Goal: Task Accomplishment & Management: Manage account settings

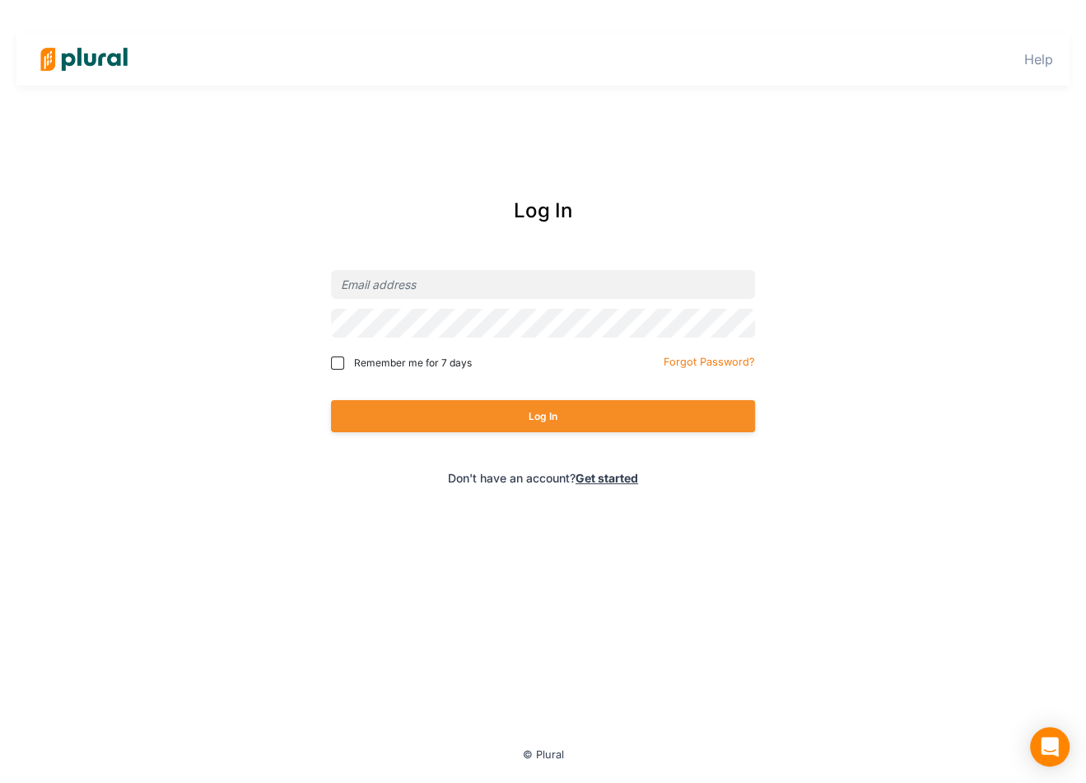
type input "[EMAIL_ADDRESS][DOMAIN_NAME]"
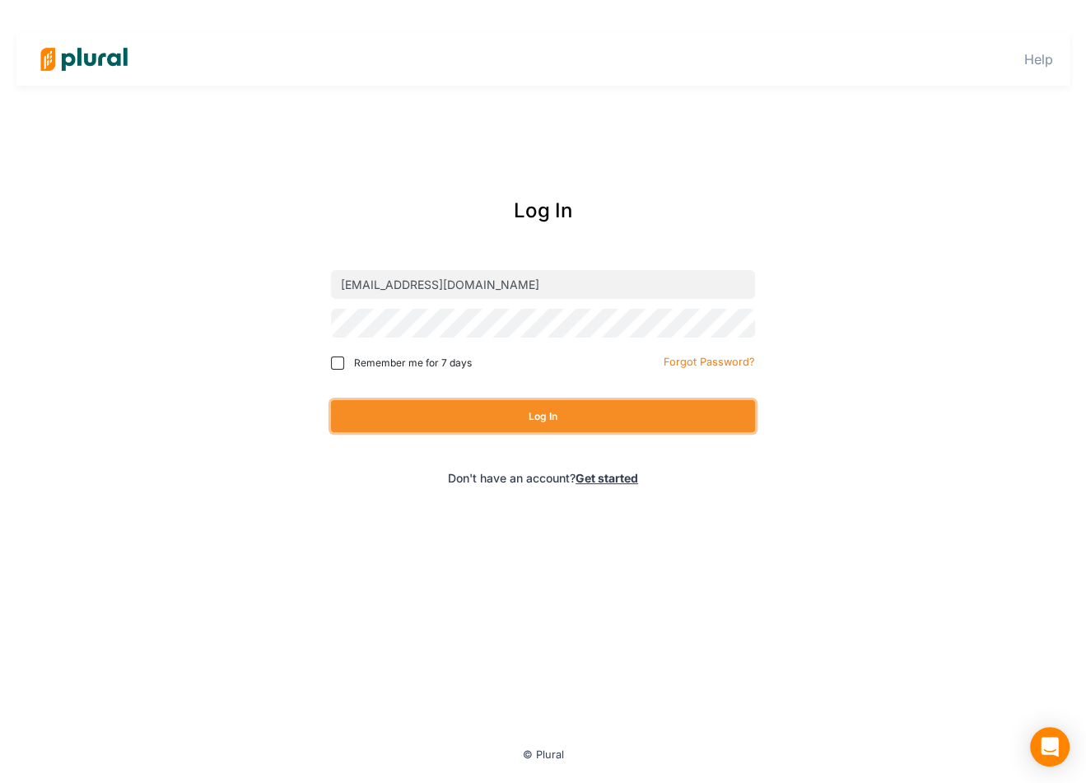
click at [576, 420] on button "Log In" at bounding box center [543, 416] width 424 height 32
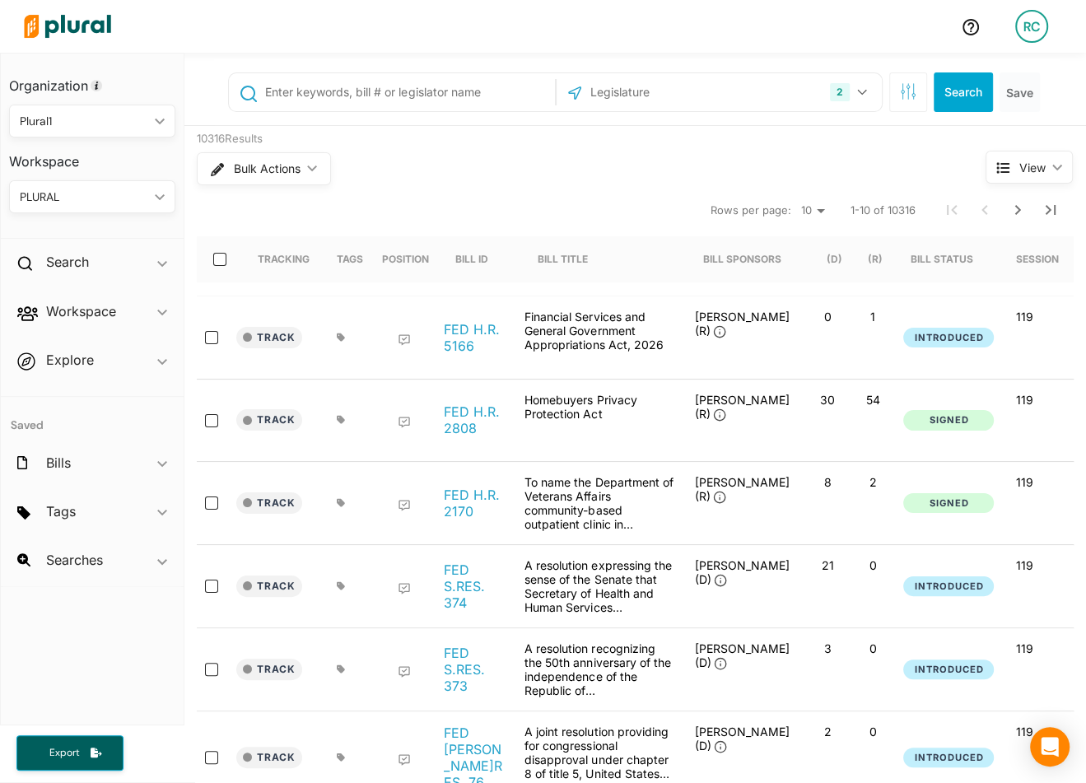
click at [155, 195] on icon "ic_keyboard_arrow_down" at bounding box center [156, 197] width 16 height 7
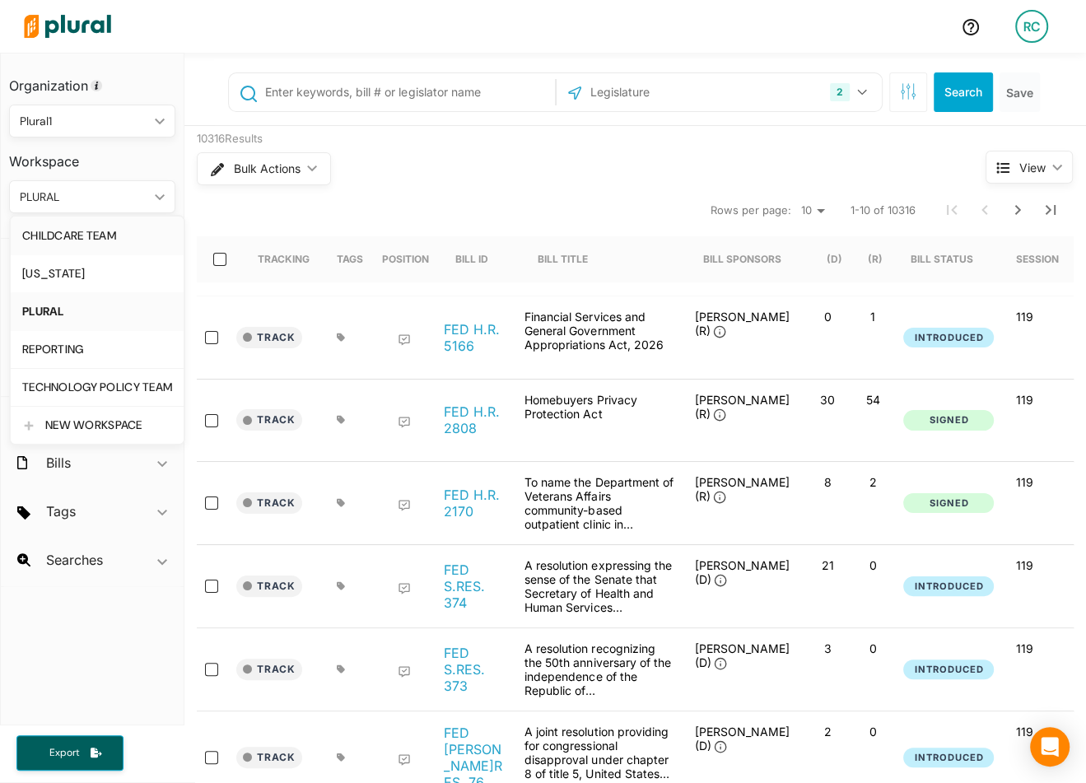
click at [147, 234] on div "CHILDCARE TEAM" at bounding box center [97, 236] width 150 height 14
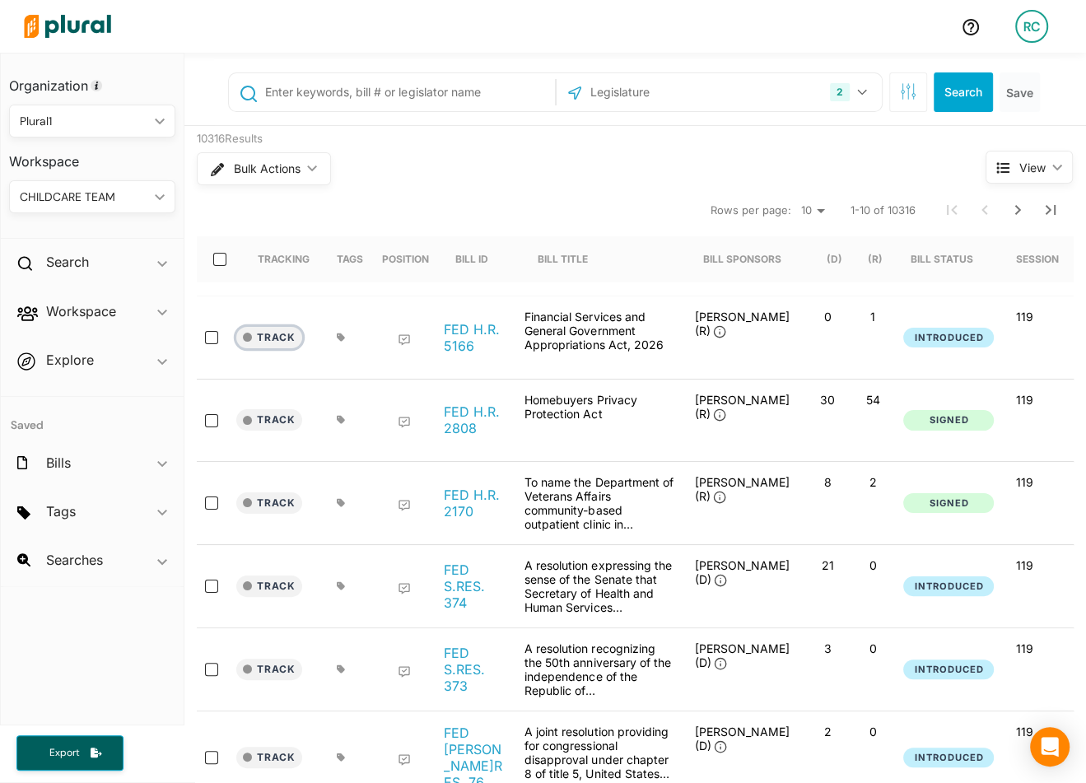
click at [292, 334] on button "Track" at bounding box center [269, 337] width 66 height 21
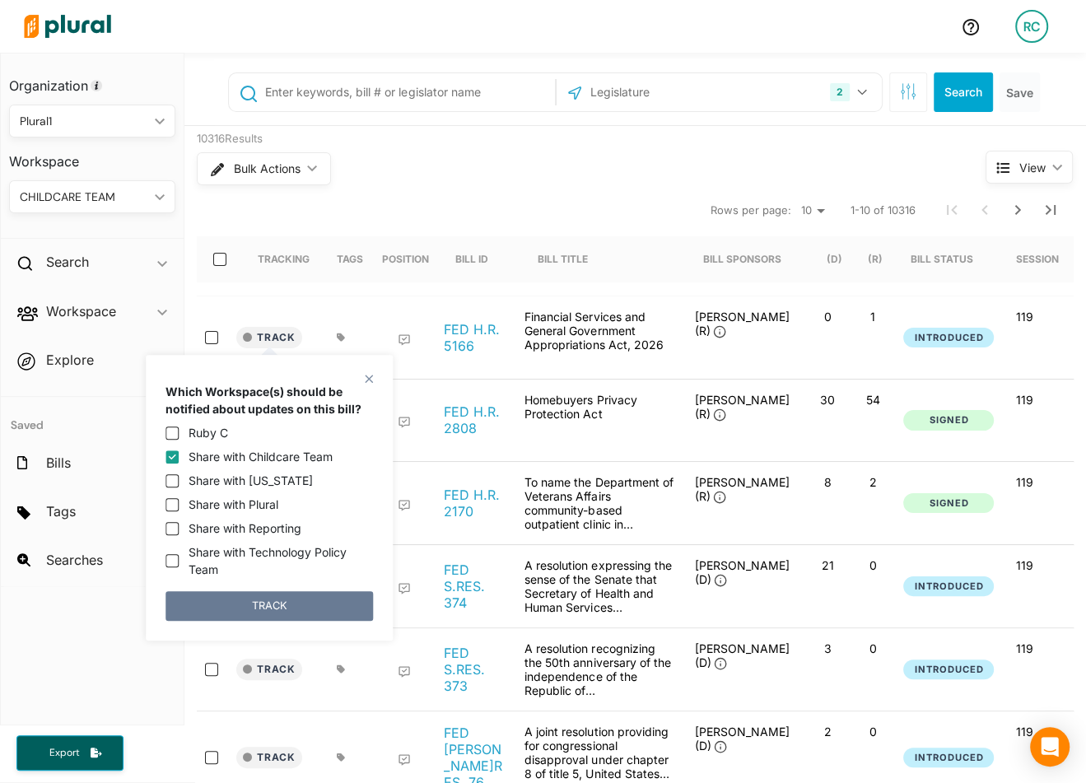
click at [320, 599] on button "TRACK" at bounding box center [270, 606] width 208 height 30
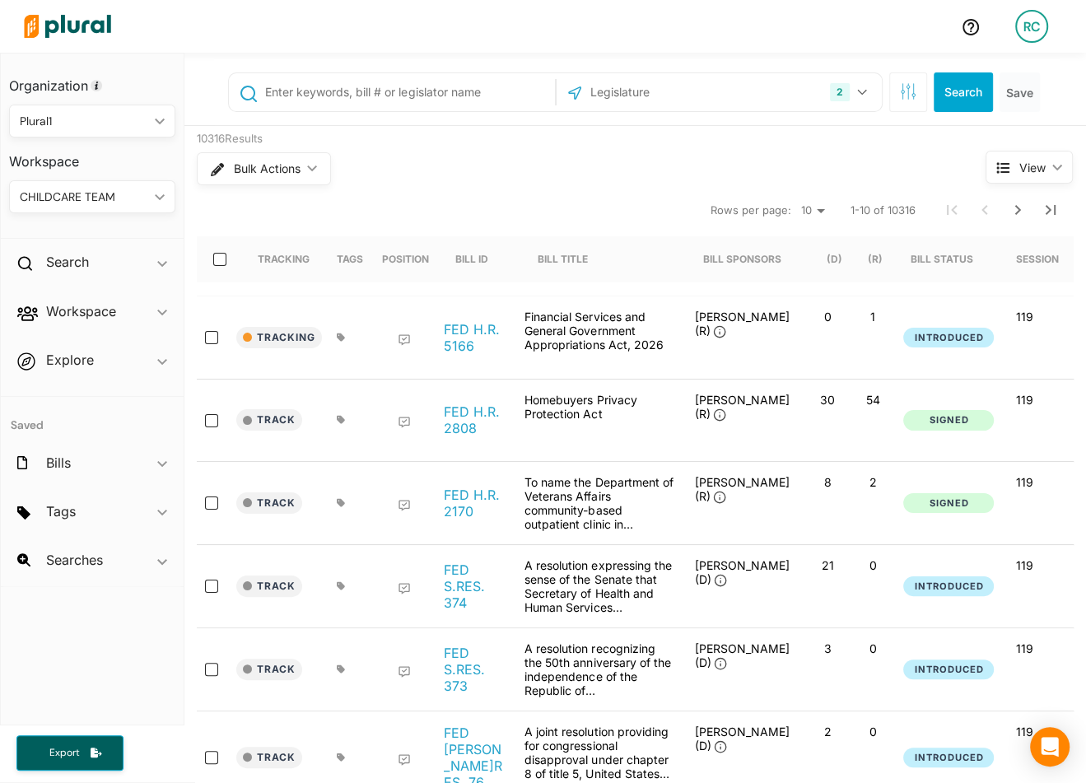
click at [154, 194] on icon "ic_keyboard_arrow_down" at bounding box center [156, 197] width 16 height 7
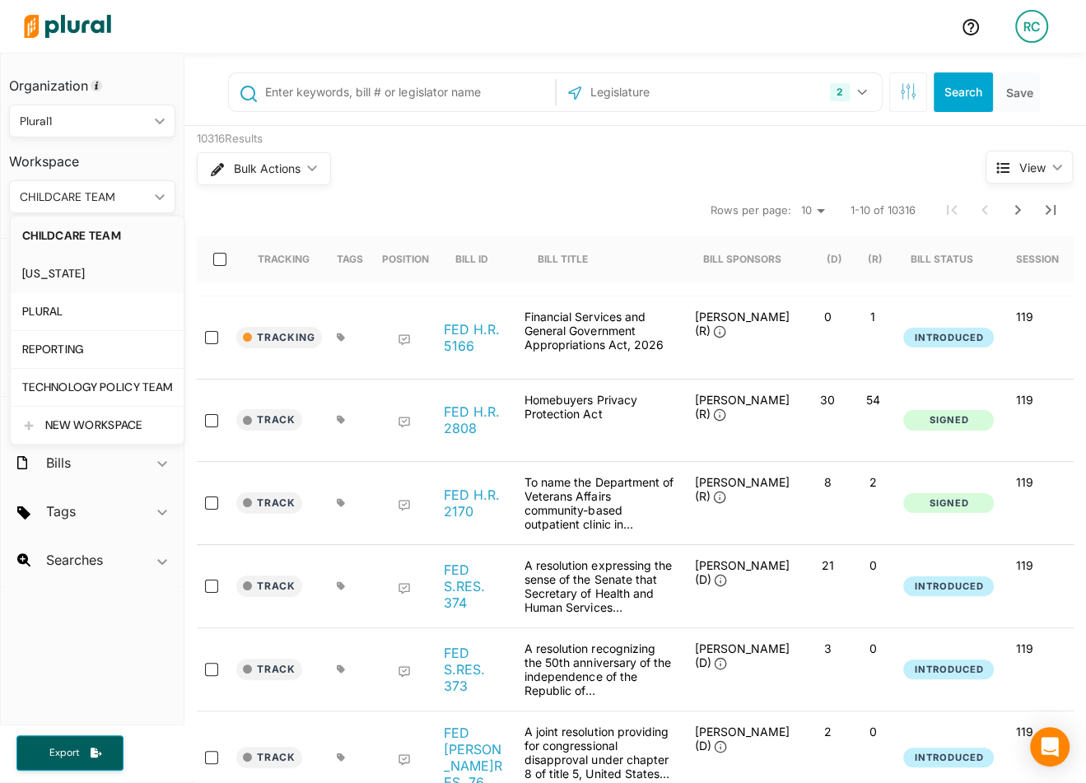
click at [115, 274] on div "[US_STATE]" at bounding box center [97, 274] width 150 height 14
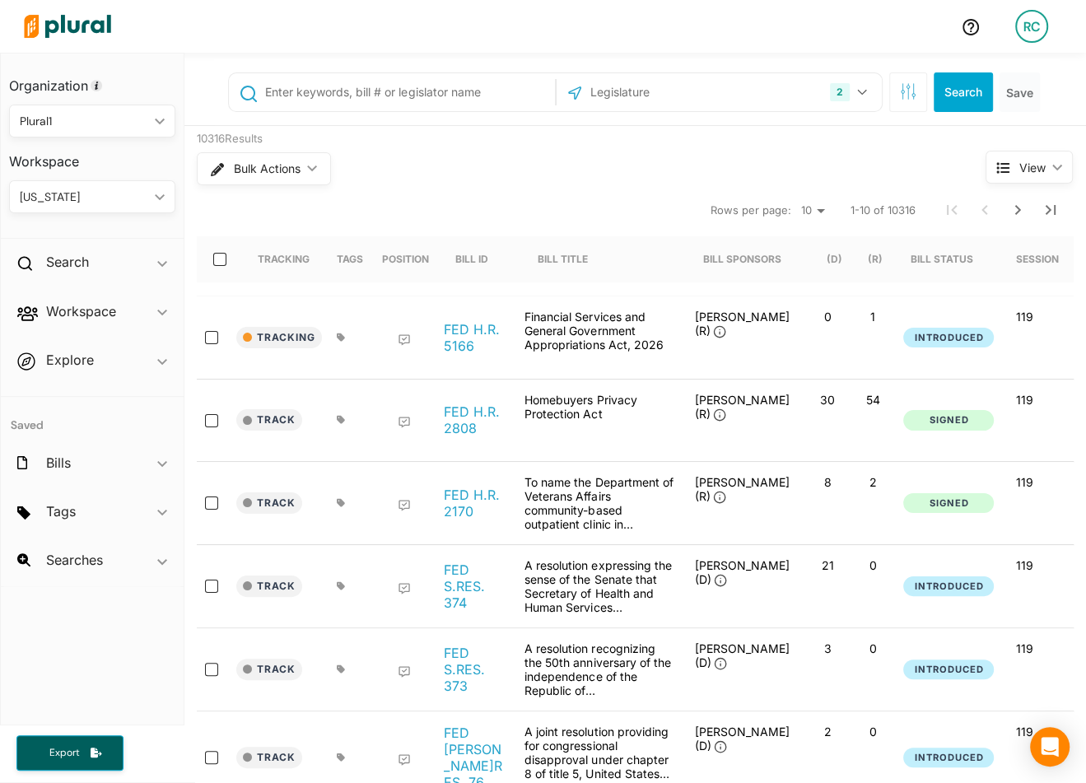
click at [124, 184] on div "ILLINOIS ic_keyboard_arrow_down" at bounding box center [92, 196] width 166 height 33
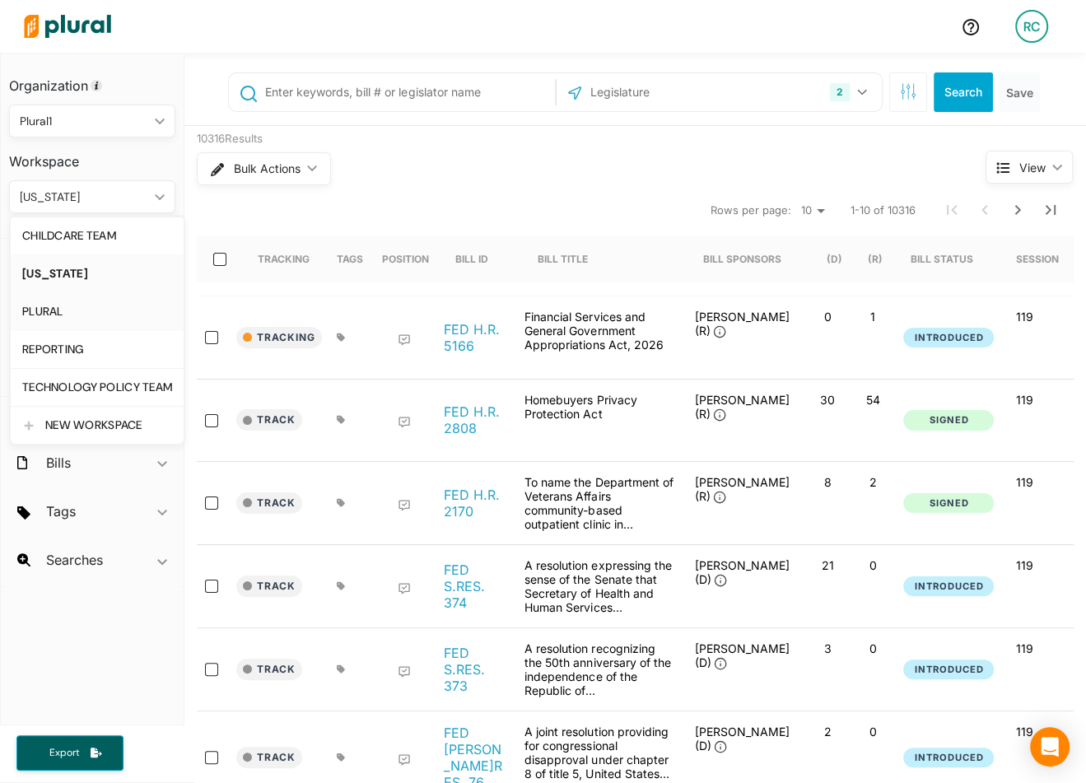
click at [115, 305] on div "PLURAL" at bounding box center [97, 312] width 150 height 14
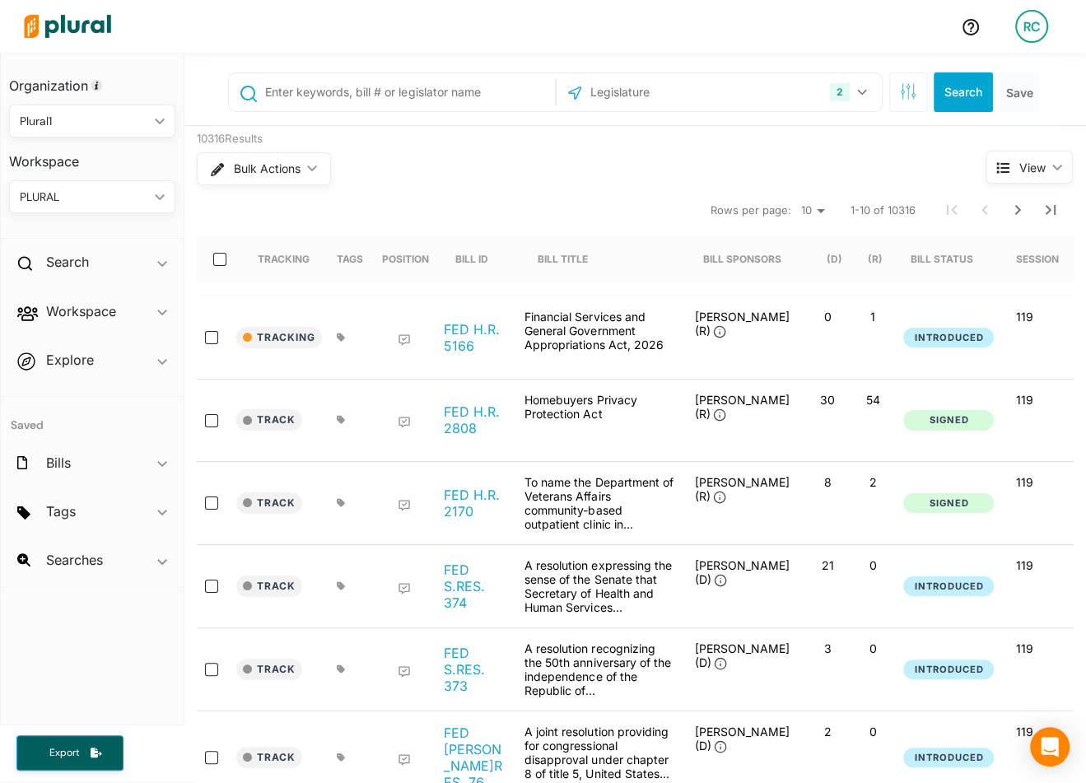
click at [142, 204] on div "PLURAL" at bounding box center [84, 197] width 128 height 17
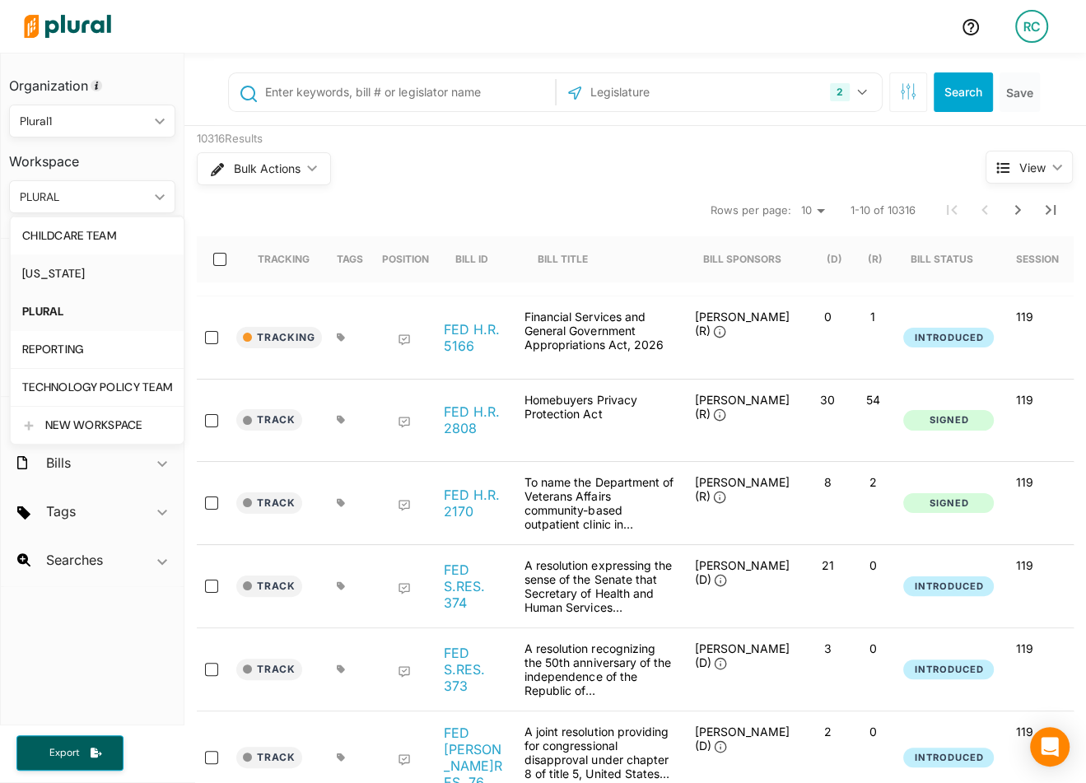
click at [127, 255] on link "[US_STATE]" at bounding box center [97, 273] width 173 height 38
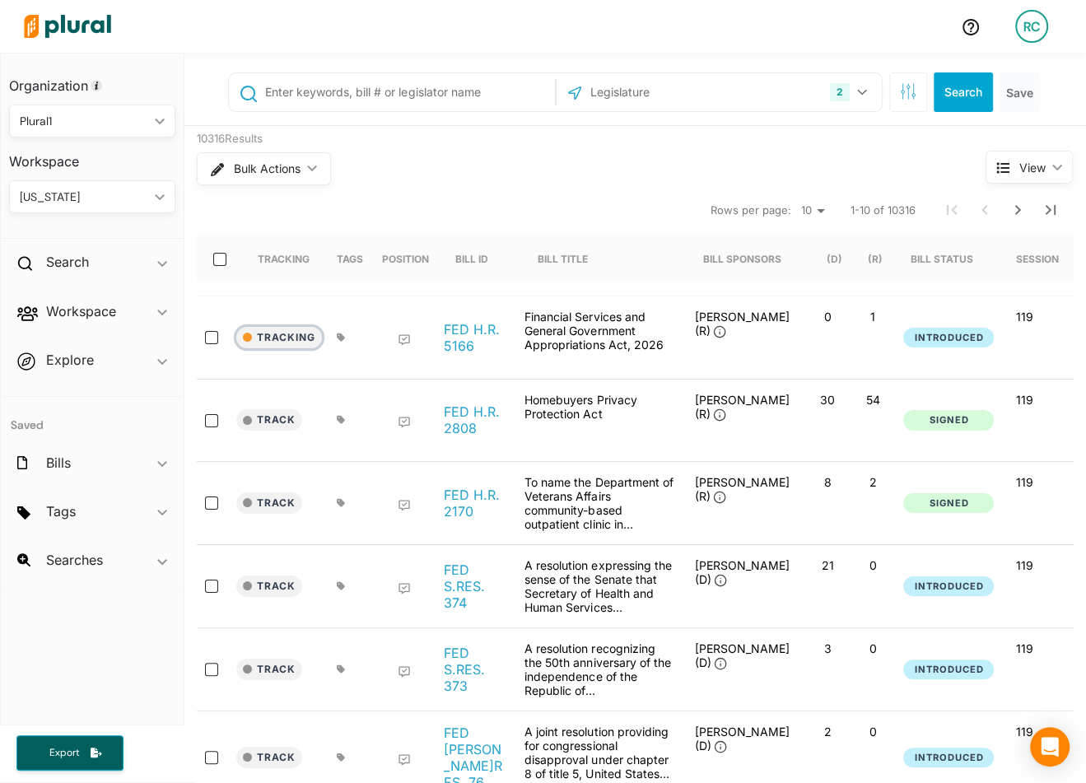
click at [296, 329] on button "Tracking" at bounding box center [279, 337] width 86 height 21
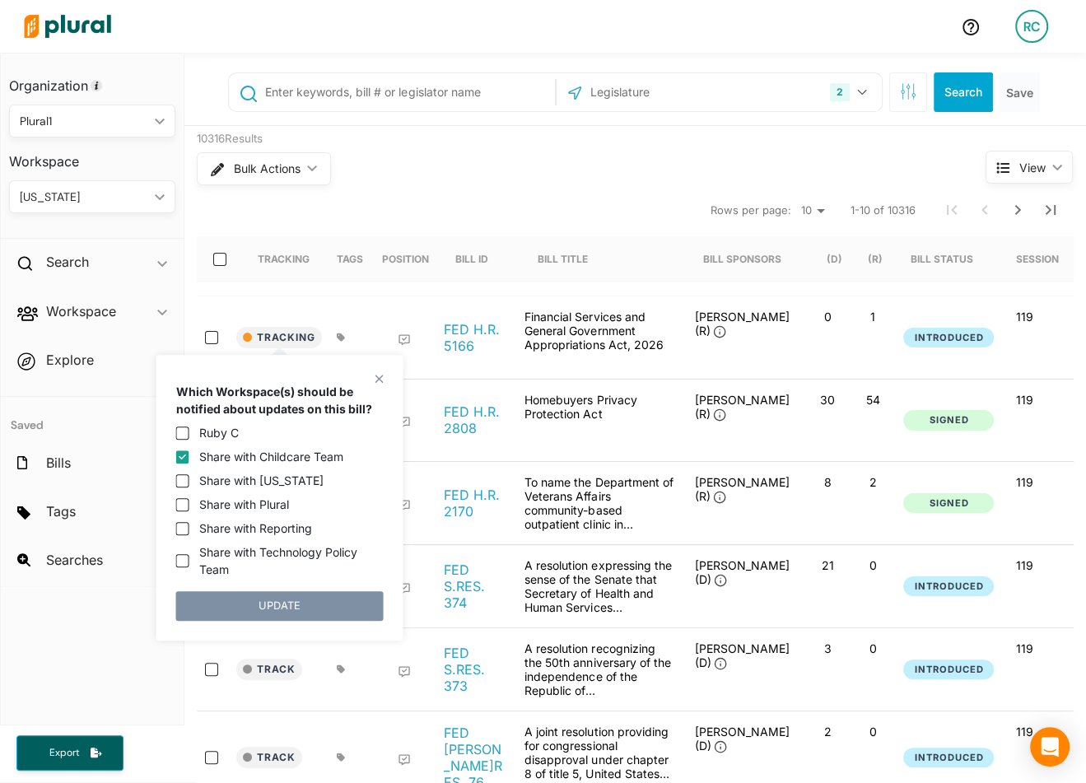
click at [189, 482] on div "Share with [US_STATE]" at bounding box center [279, 480] width 208 height 17
click at [182, 482] on input "Share with [US_STATE]" at bounding box center [181, 480] width 13 height 13
checkbox input "true"
click at [305, 604] on button "UPDATE" at bounding box center [279, 606] width 208 height 30
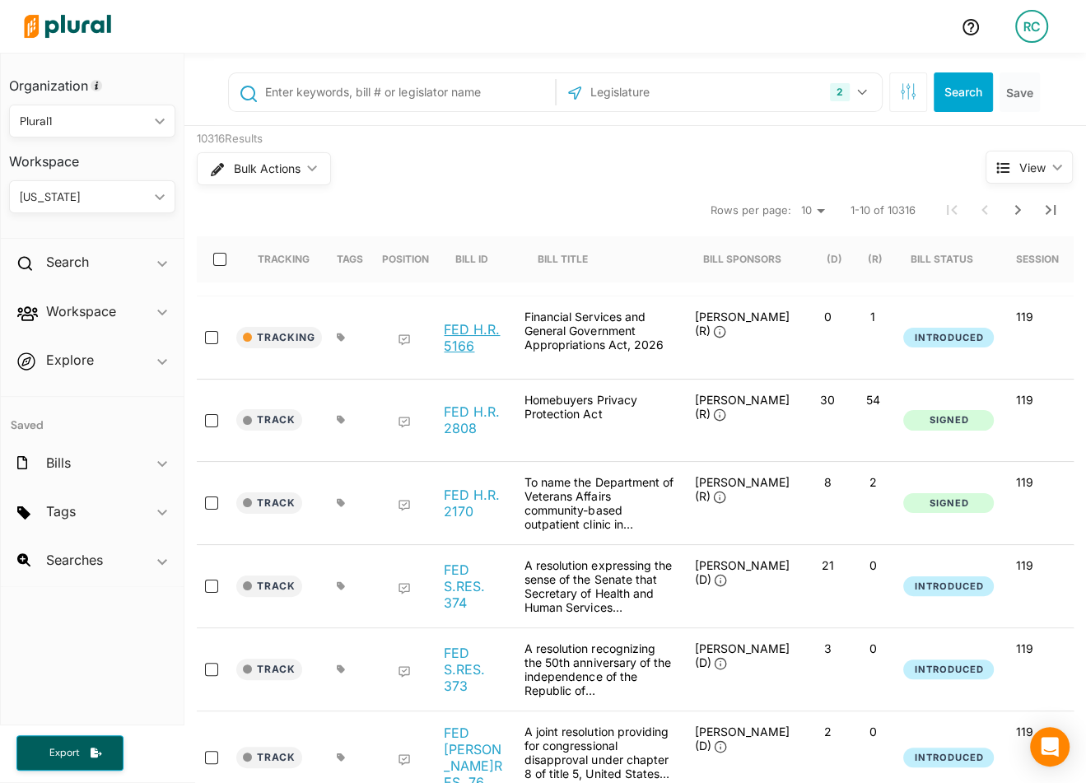
click at [457, 325] on link "FED H.R. 5166" at bounding box center [475, 337] width 63 height 33
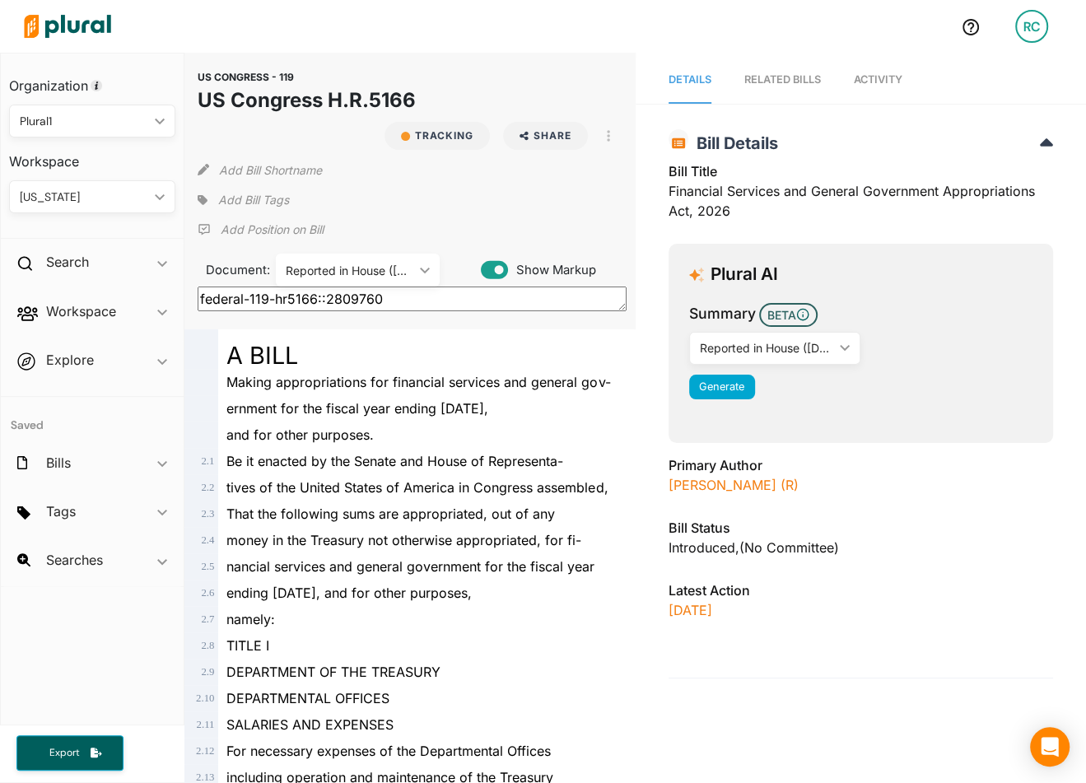
click at [301, 166] on button "Add Bill Shortname" at bounding box center [270, 169] width 103 height 26
type input "Tracked to 2 workspaces"
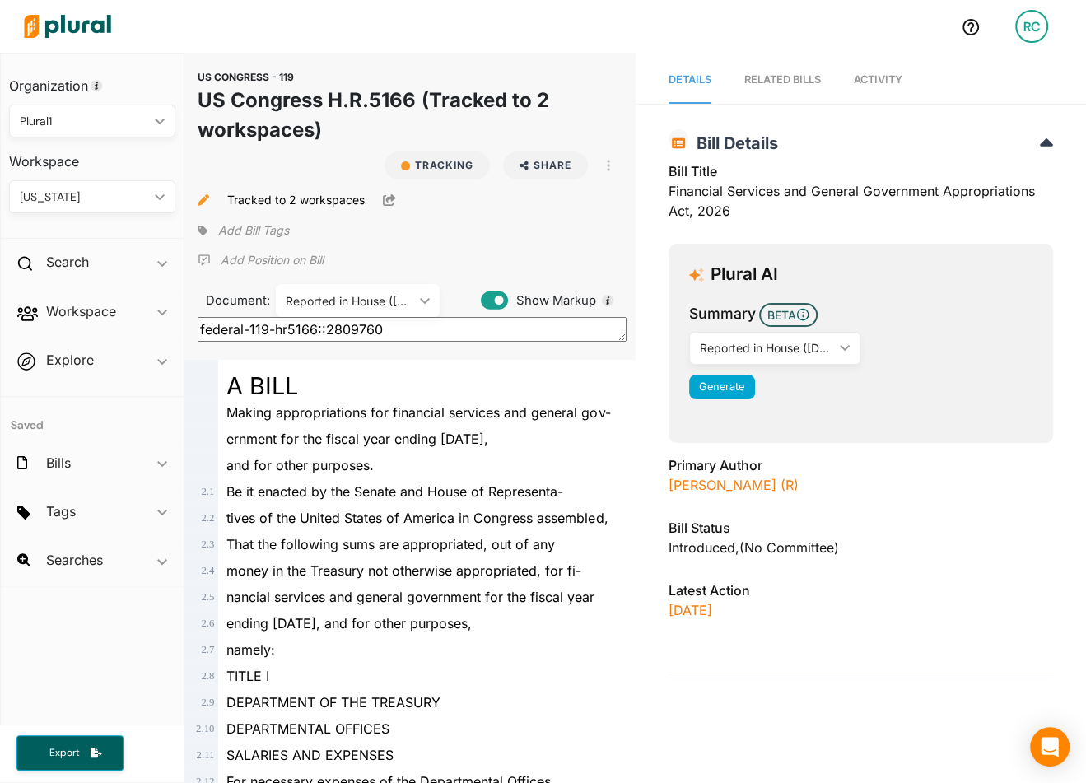
click at [102, 24] on img at bounding box center [67, 27] width 115 height 58
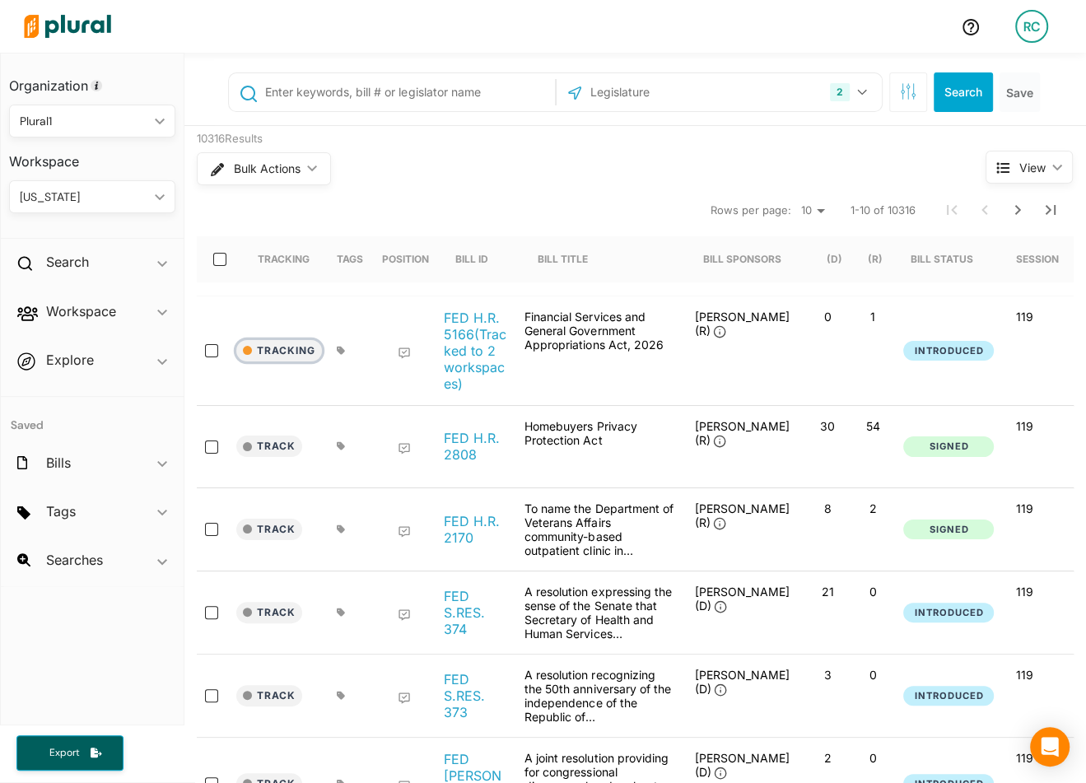
click at [300, 349] on button "Tracking" at bounding box center [279, 350] width 86 height 21
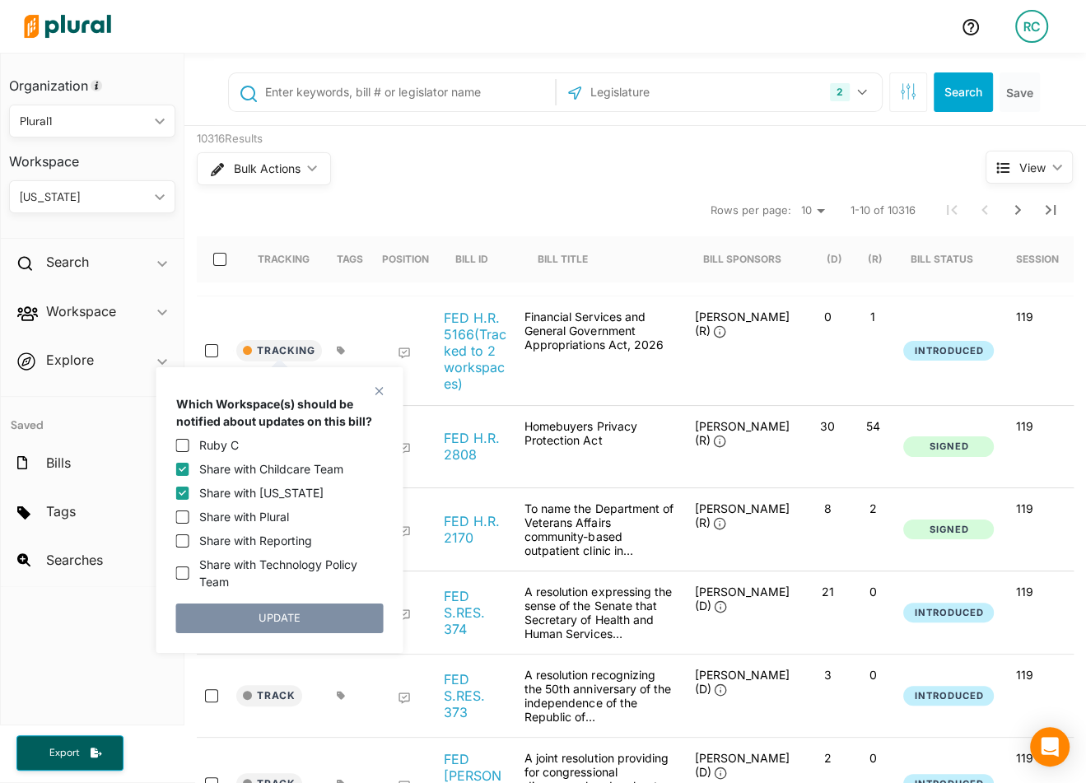
click at [198, 310] on div at bounding box center [217, 351] width 40 height 82
click at [467, 348] on link "FED H.R. 5166 (Tracked to 2 workspaces)" at bounding box center [475, 351] width 63 height 82
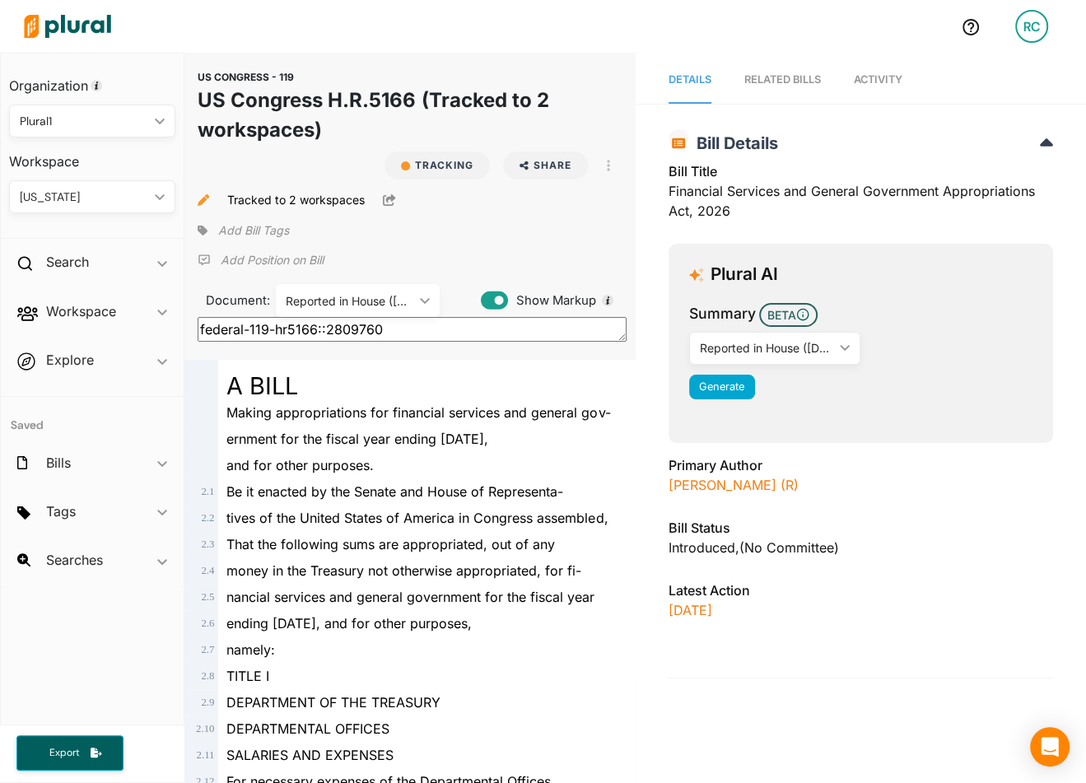
click at [152, 197] on icon "ic_keyboard_arrow_down" at bounding box center [156, 197] width 16 height 7
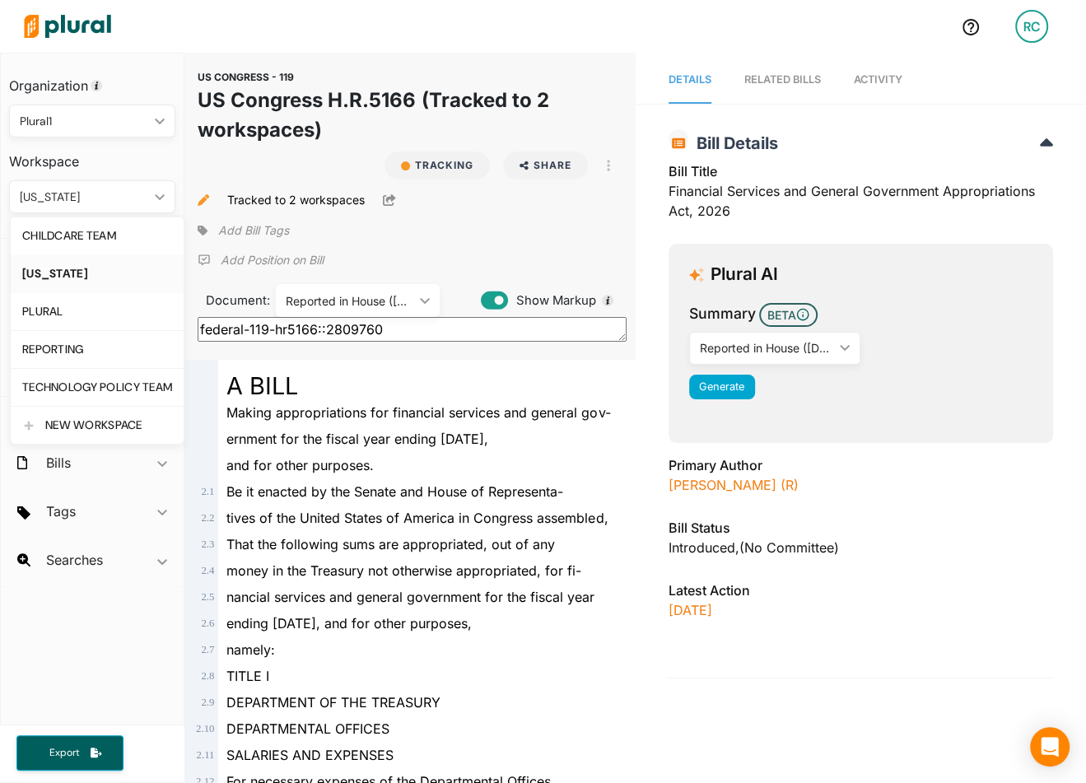
click at [152, 197] on icon "ic_keyboard_arrow_down" at bounding box center [156, 197] width 16 height 7
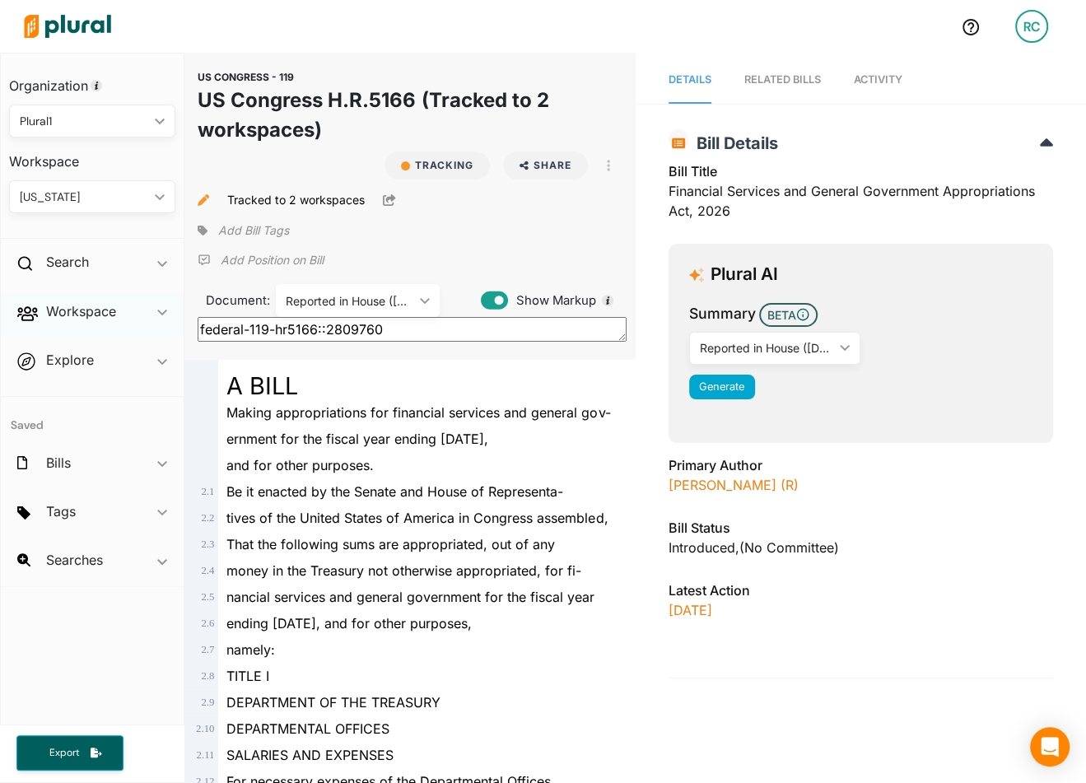
click at [105, 324] on div "Workspace ic_keyboard_arrow_down" at bounding box center [92, 314] width 183 height 44
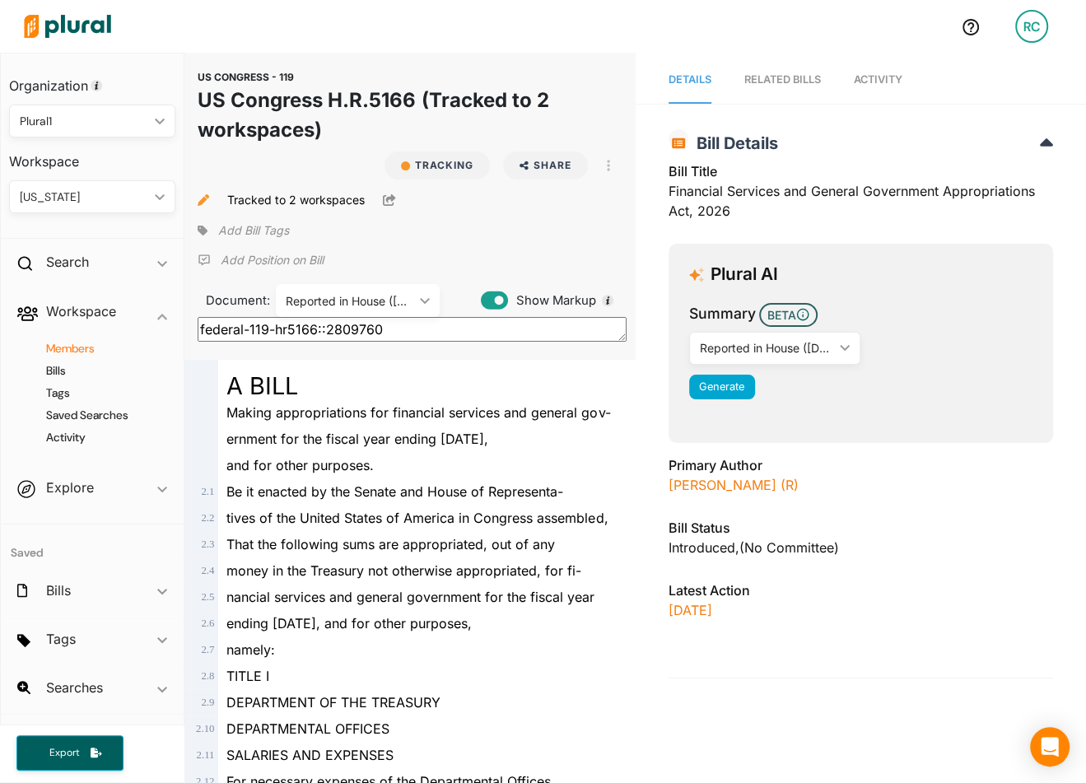
click at [83, 350] on h4 "Members" at bounding box center [97, 349] width 142 height 16
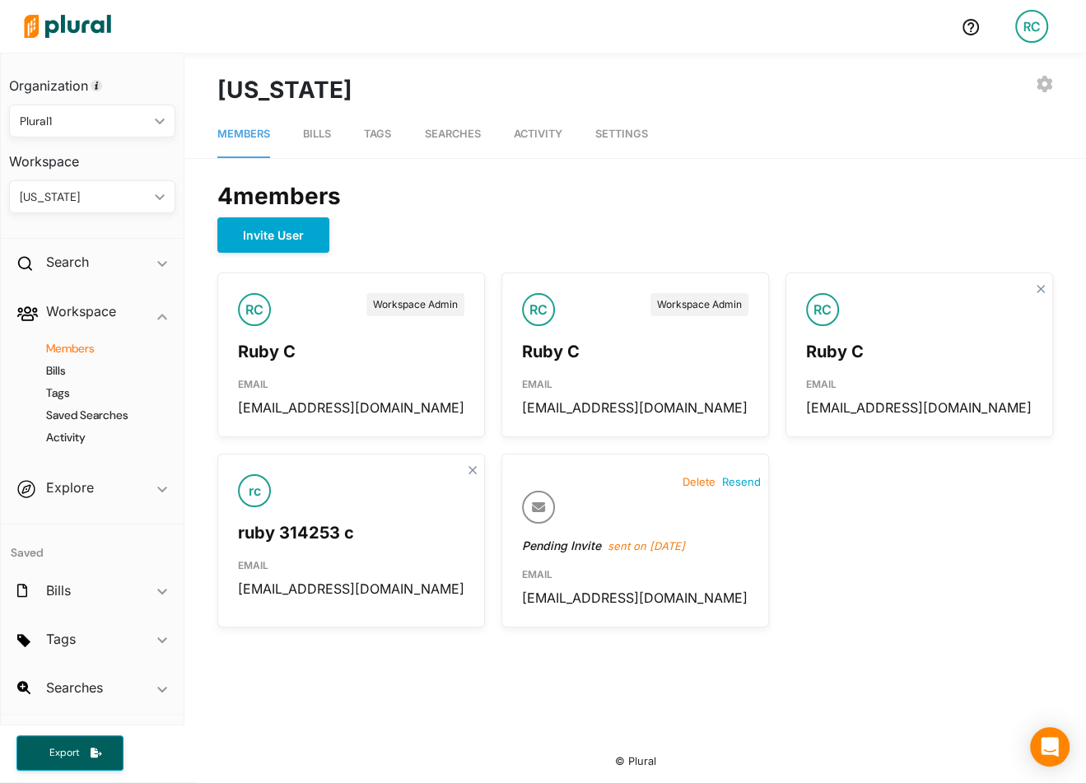
click at [314, 138] on span "Bills" at bounding box center [317, 134] width 28 height 12
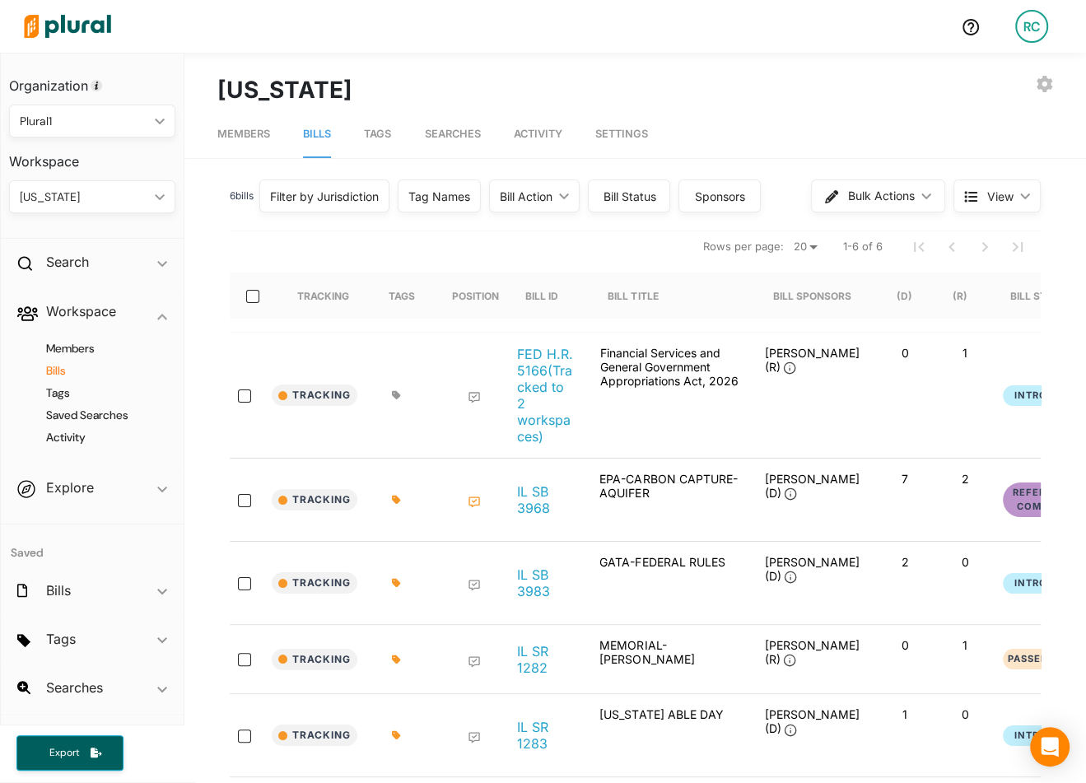
click at [376, 133] on span "Tags" at bounding box center [377, 134] width 27 height 12
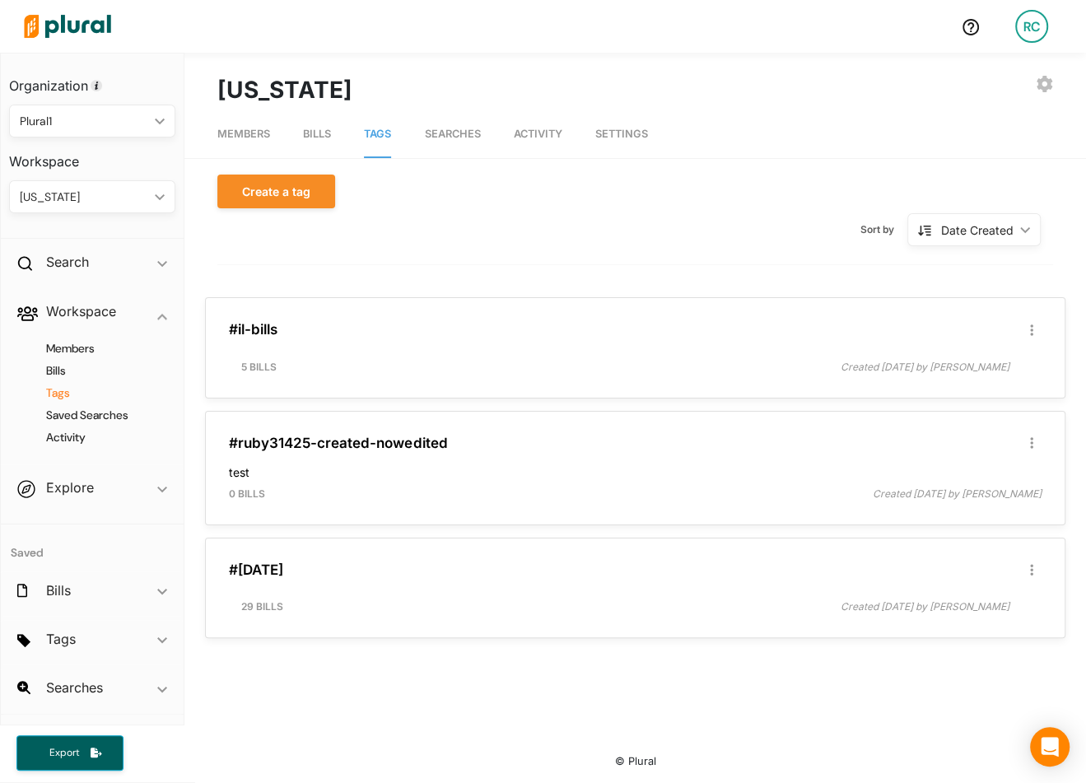
click at [445, 137] on span "Searches" at bounding box center [452, 134] width 56 height 12
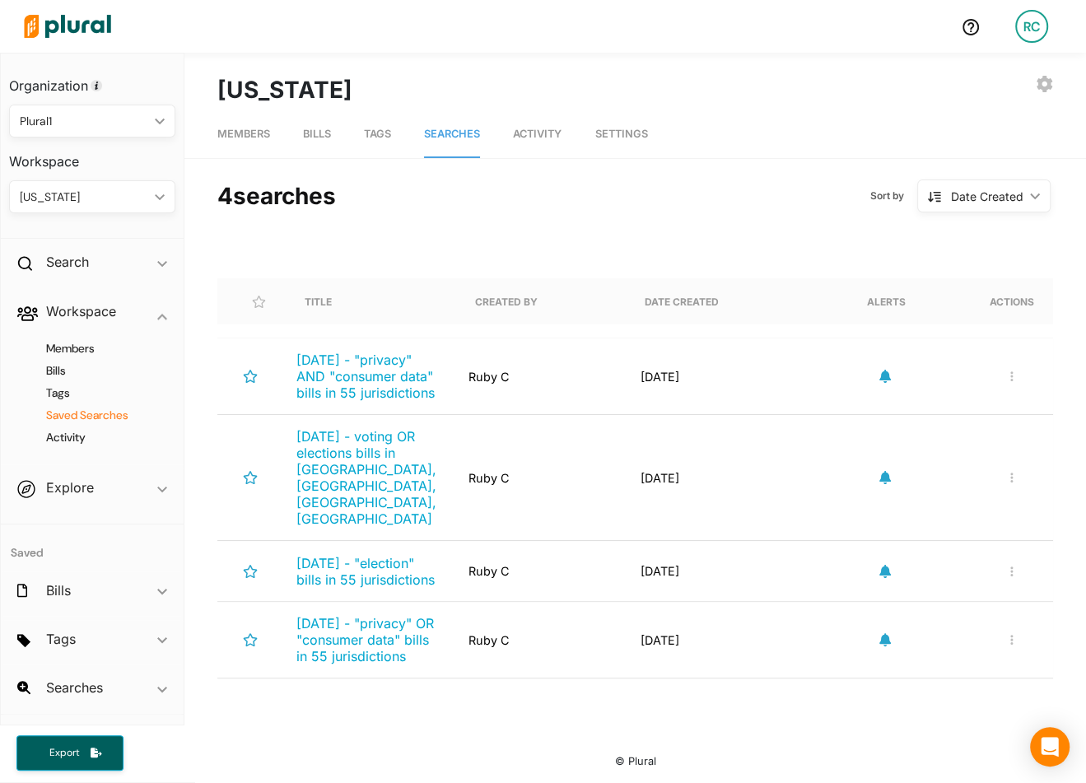
click at [543, 137] on span "Activity" at bounding box center [537, 134] width 49 height 12
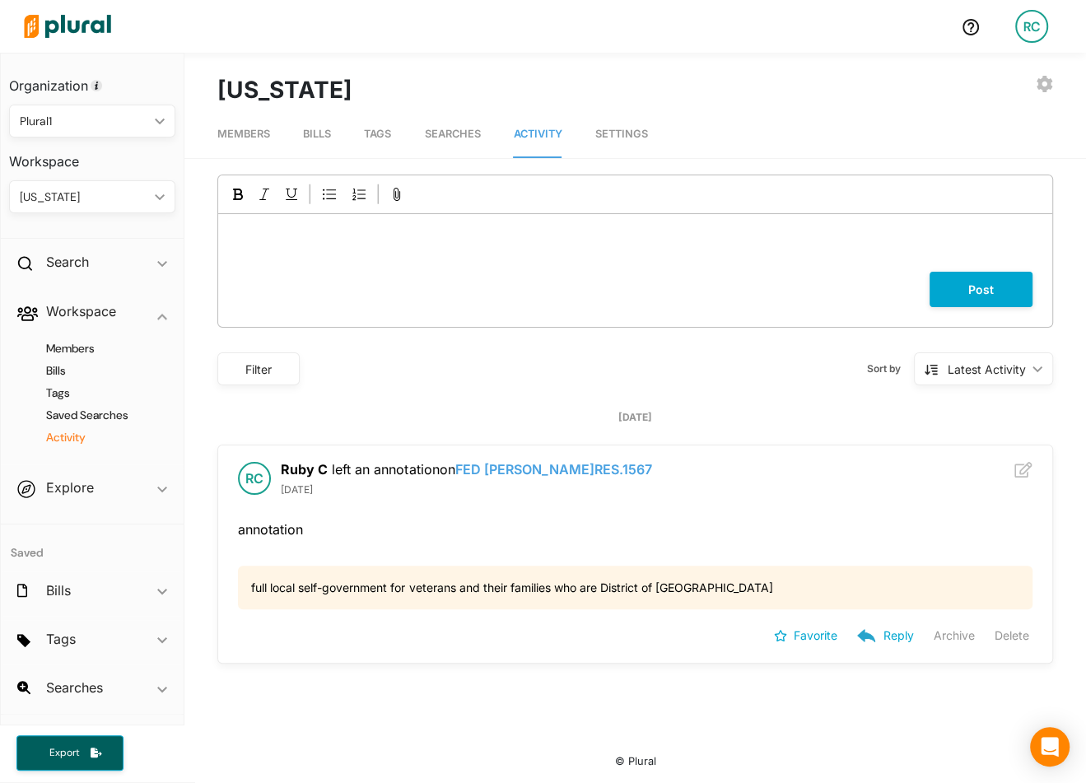
click at [630, 136] on span "Settings" at bounding box center [621, 134] width 53 height 12
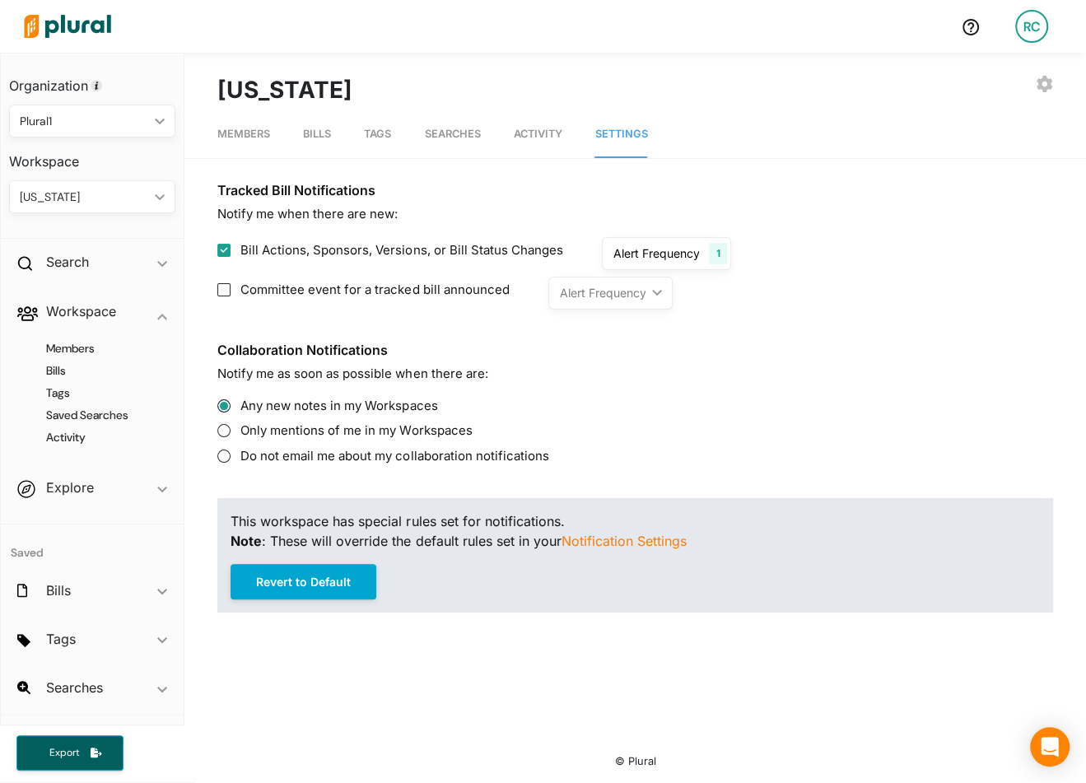
click at [1036, 35] on div "RC" at bounding box center [1031, 26] width 33 height 33
click at [1020, 156] on link "Organization Settings" at bounding box center [988, 155] width 144 height 41
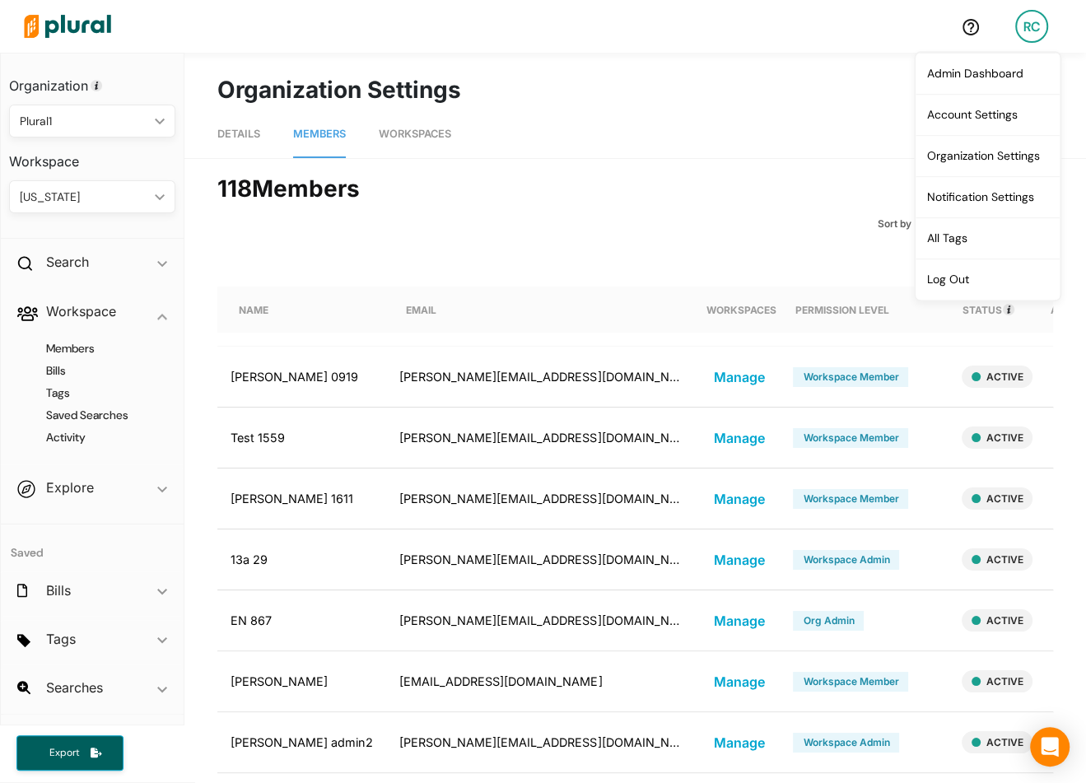
click at [408, 128] on span "Workspaces" at bounding box center [415, 134] width 72 height 12
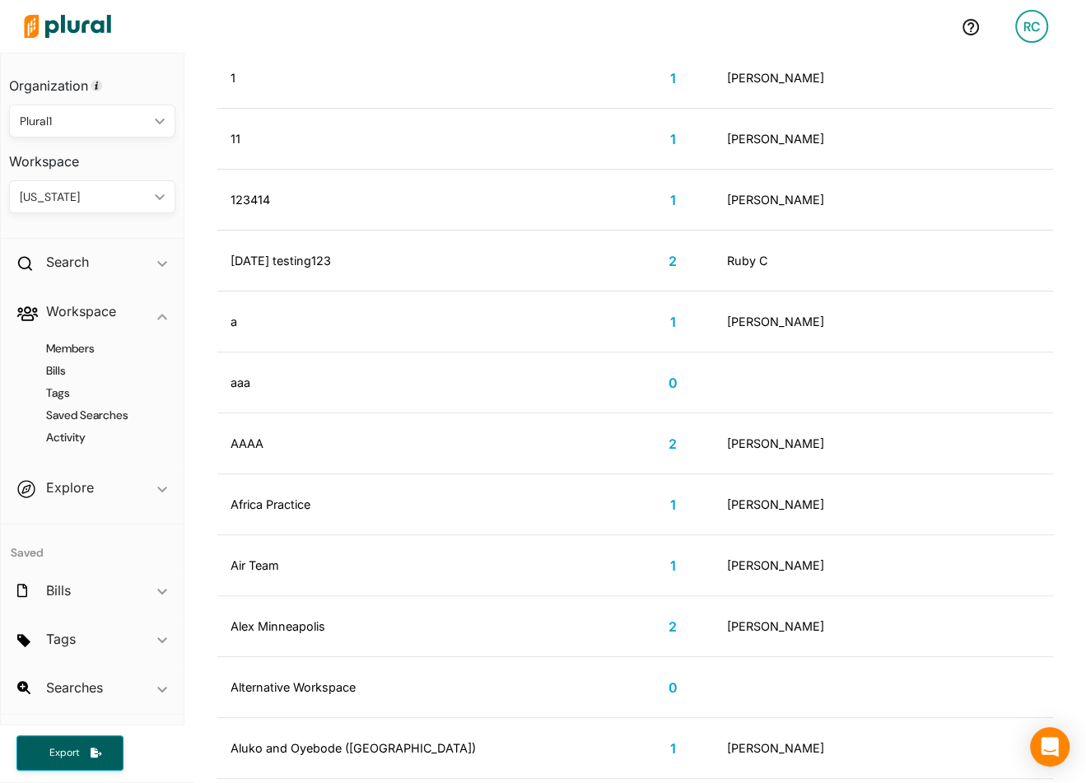
scroll to position [1423, 0]
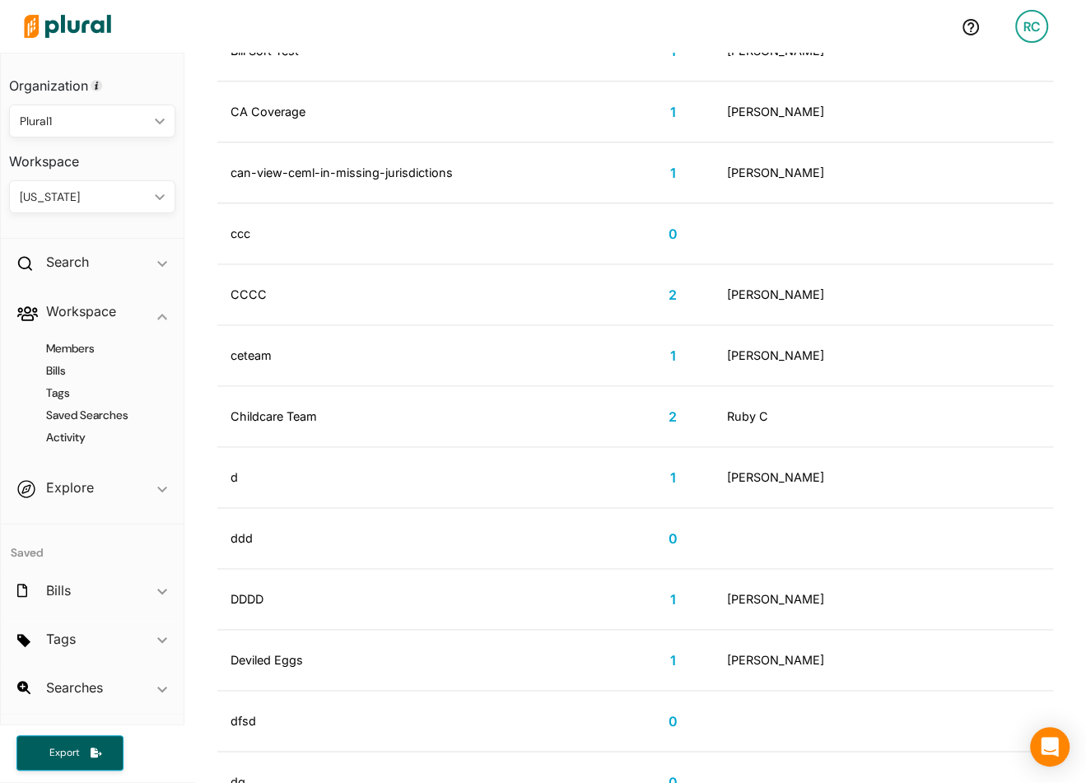
click at [652, 415] on button "2" at bounding box center [672, 416] width 41 height 25
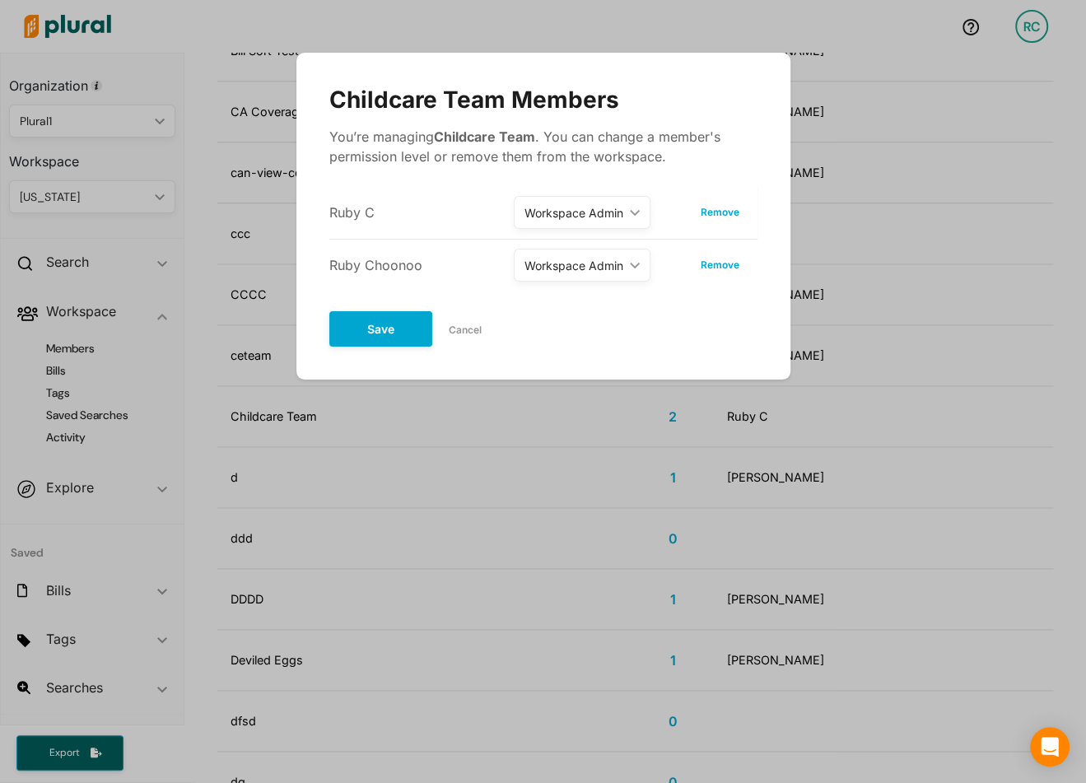
click at [474, 326] on button "Cancel" at bounding box center [465, 330] width 66 height 25
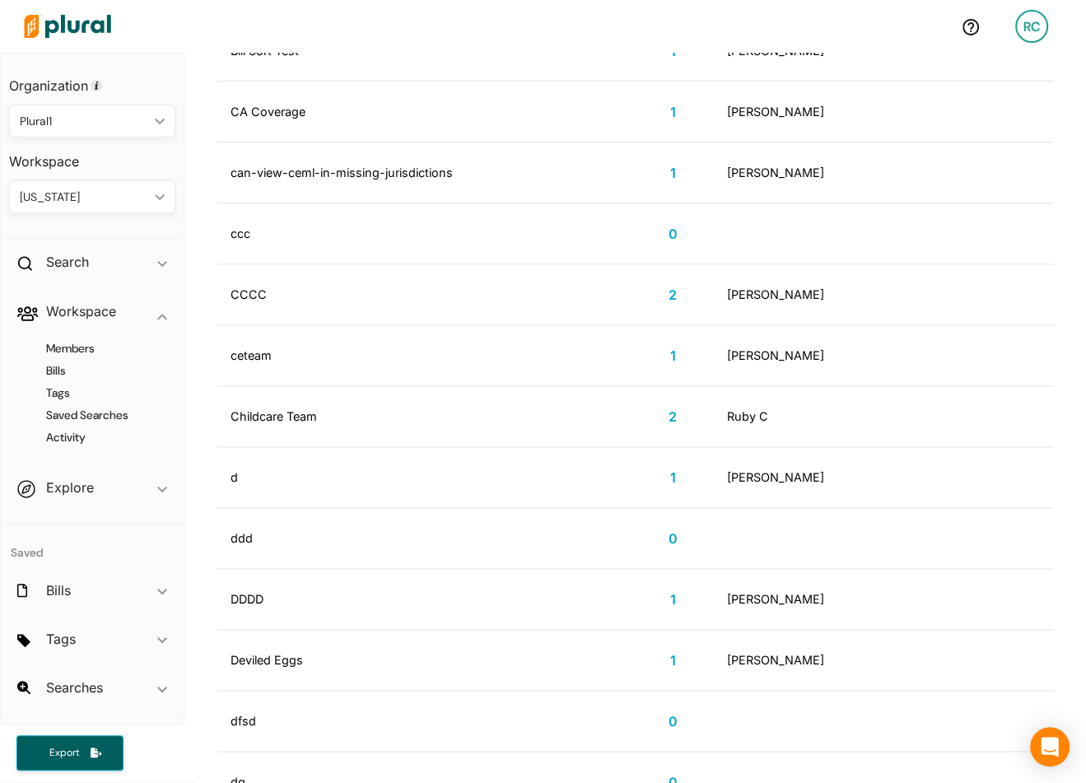
click at [129, 202] on div "[US_STATE]" at bounding box center [84, 197] width 128 height 17
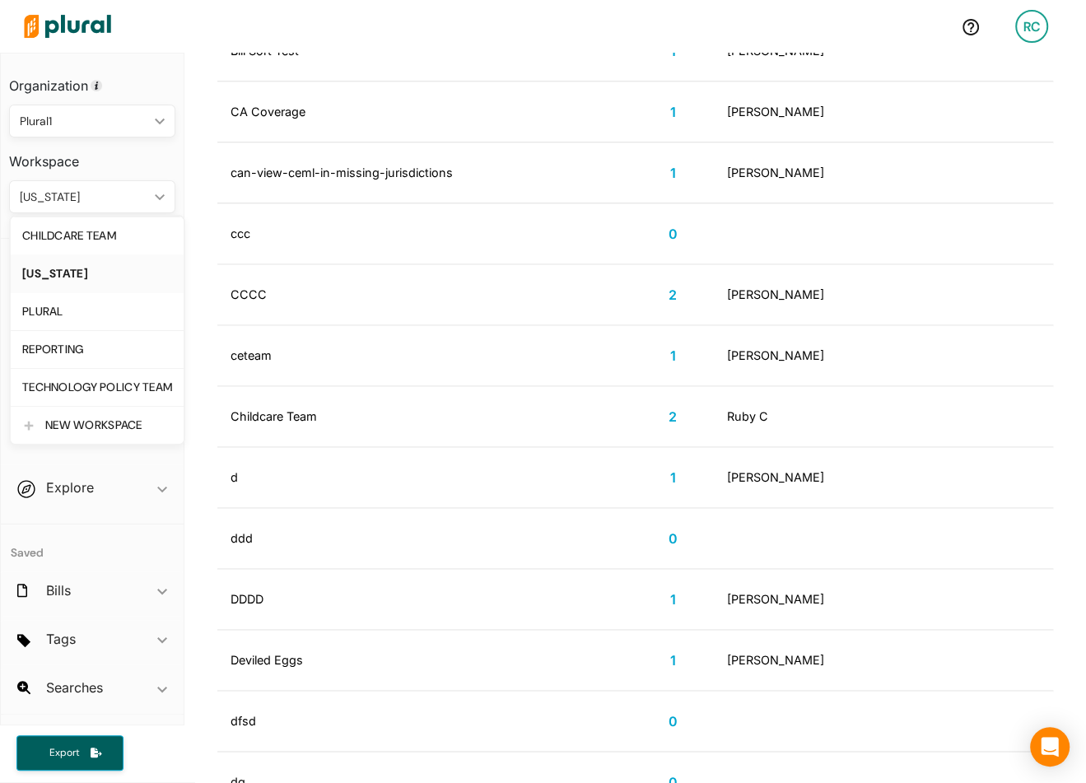
click at [123, 267] on div "[US_STATE]" at bounding box center [97, 274] width 150 height 14
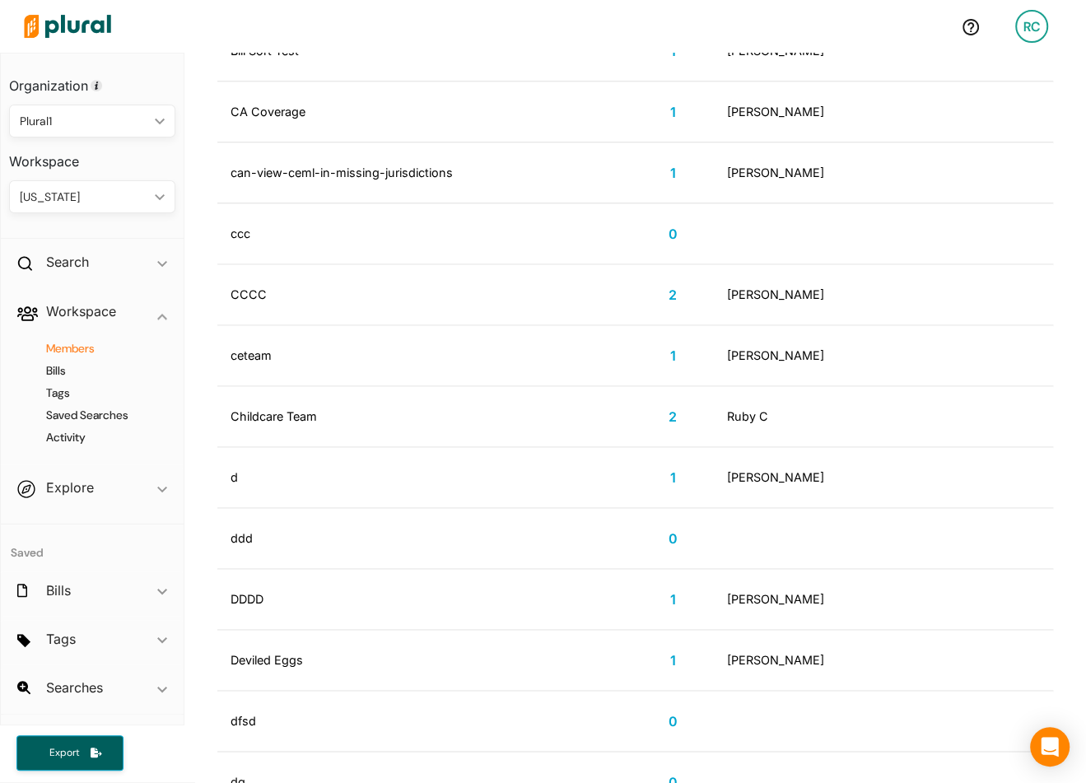
click at [84, 343] on h4 "Members" at bounding box center [97, 349] width 142 height 16
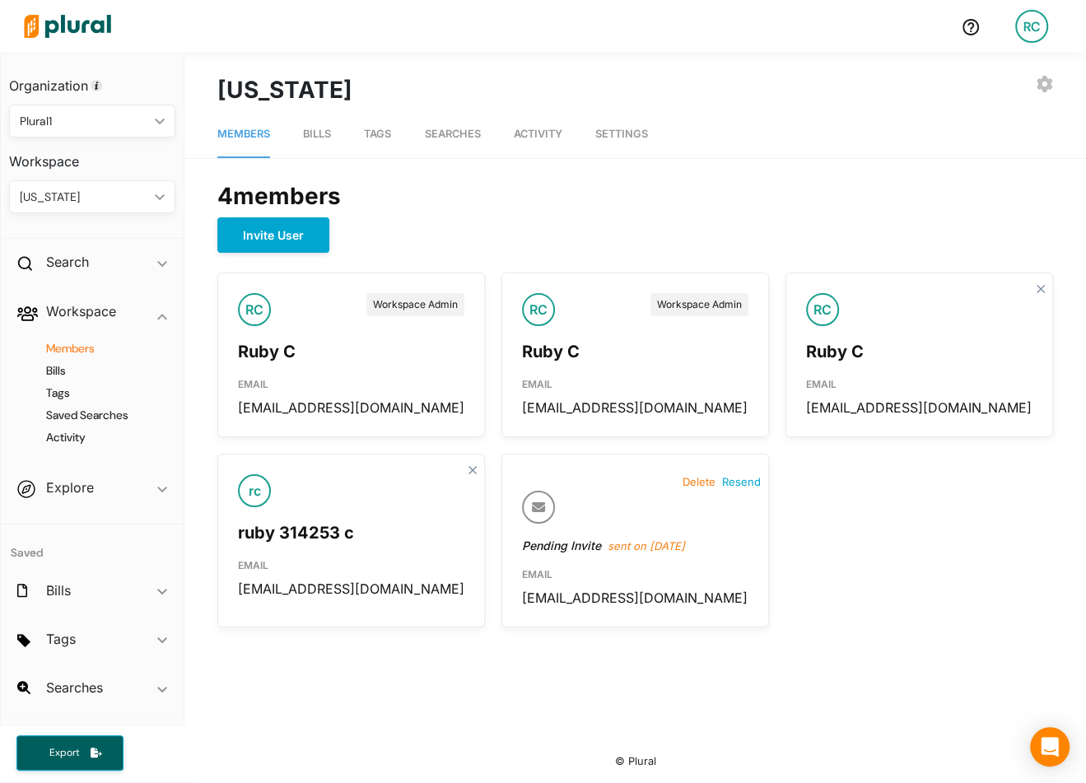
click at [1030, 20] on div "RC" at bounding box center [1031, 26] width 33 height 33
click at [1011, 198] on link "Notification Settings" at bounding box center [988, 196] width 144 height 41
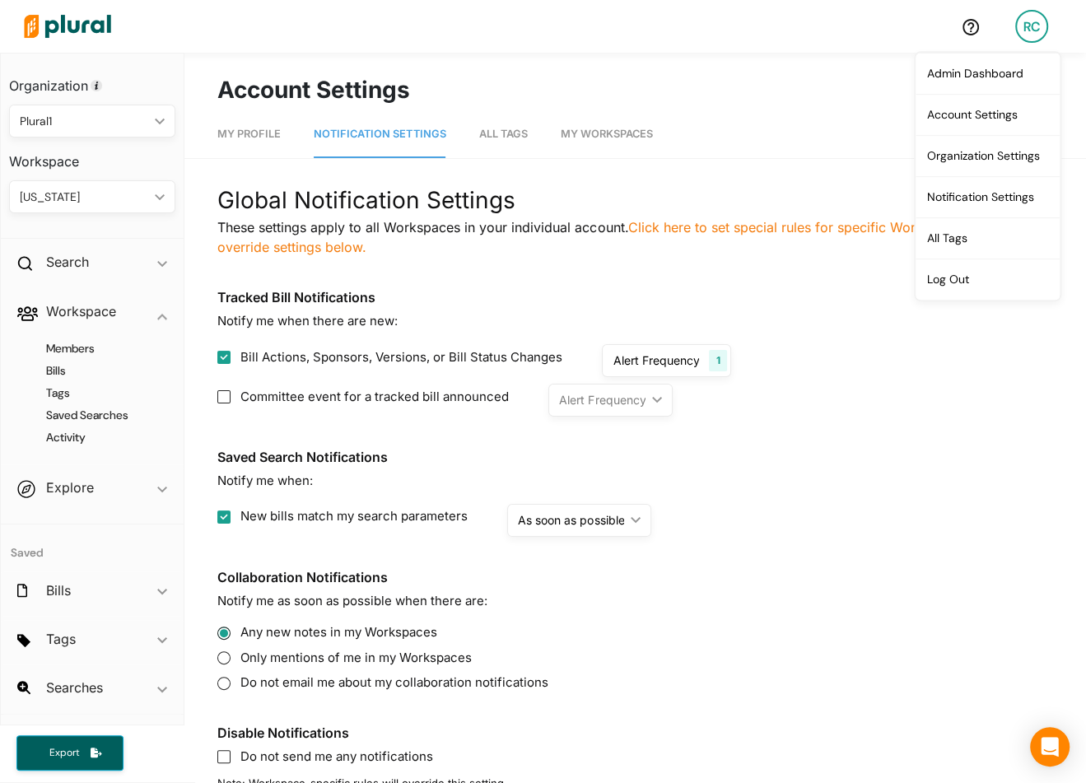
click at [500, 290] on h3 "Tracked Bill Notifications" at bounding box center [635, 298] width 836 height 16
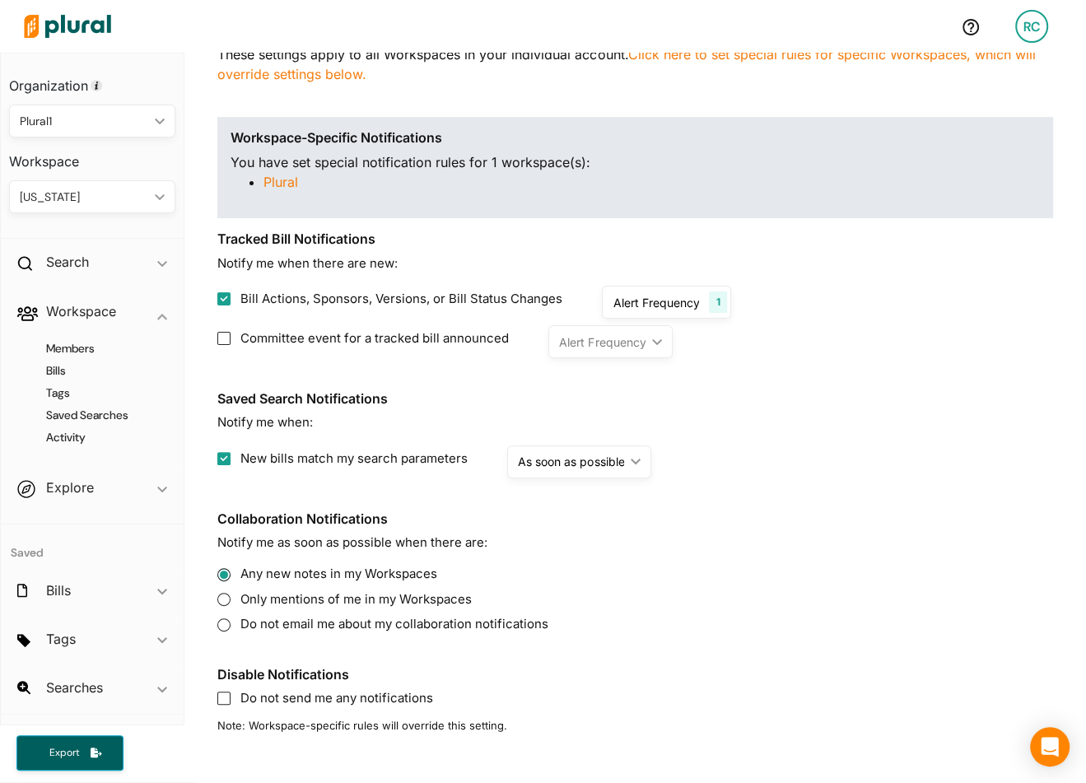
scroll to position [192, 0]
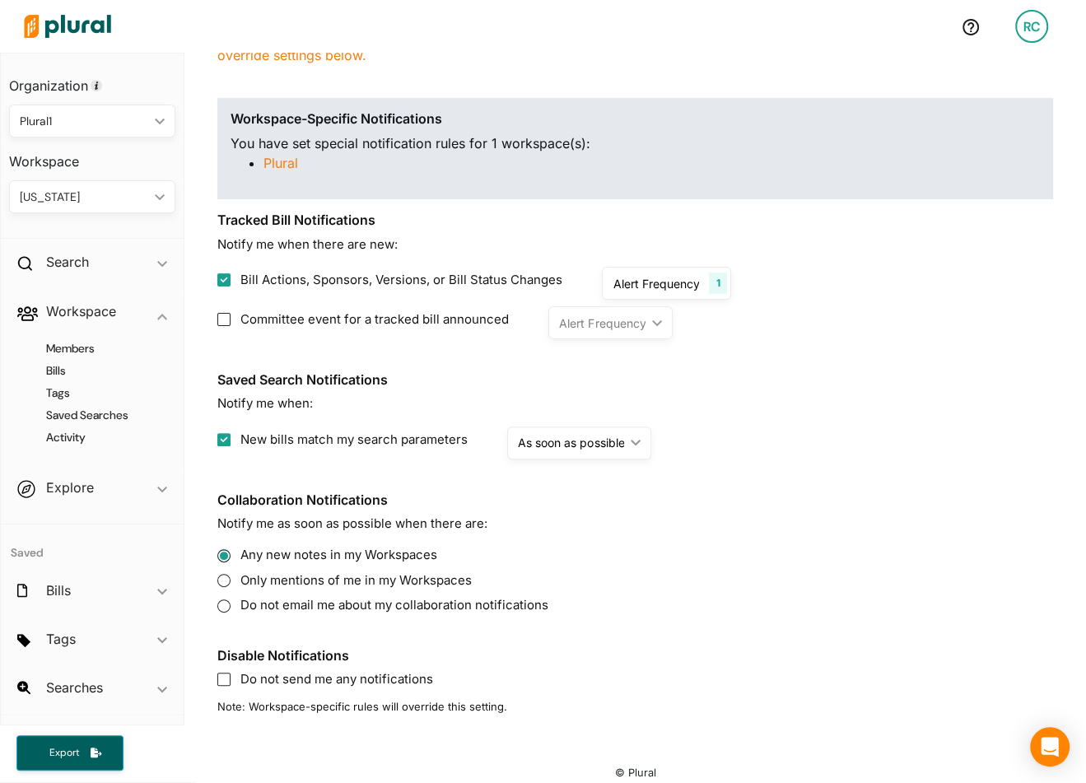
click at [646, 286] on div "Alert Frequency" at bounding box center [656, 283] width 86 height 17
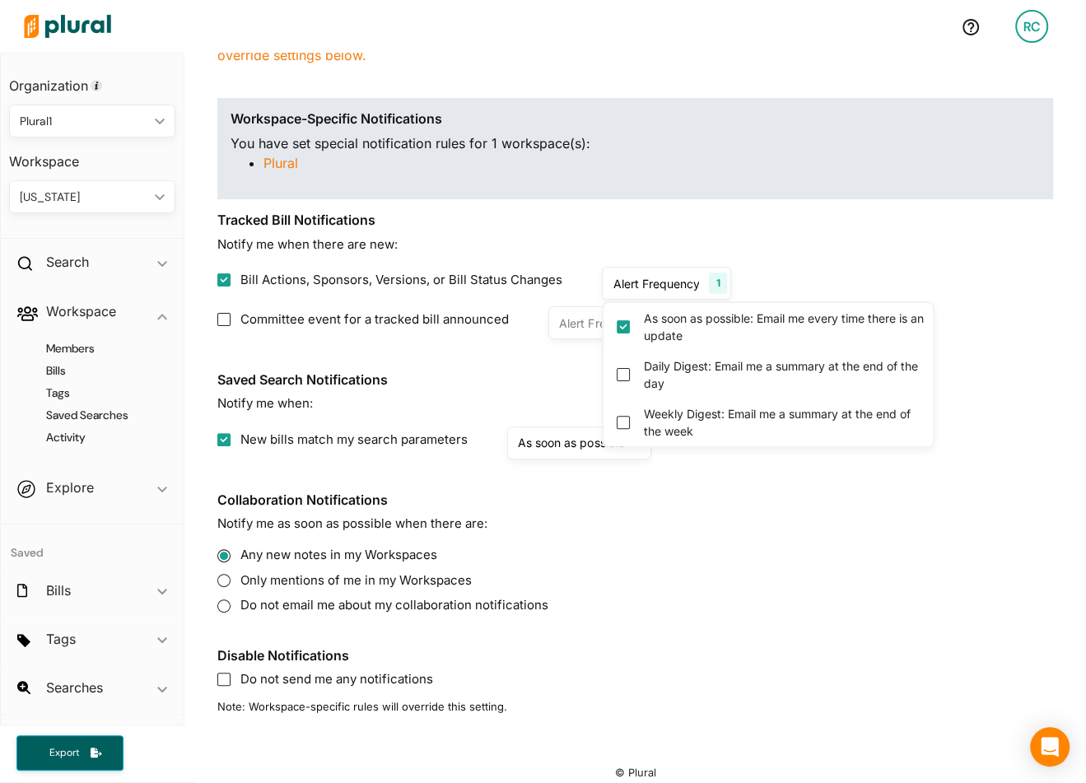
click at [646, 285] on div "Alert Frequency" at bounding box center [656, 283] width 86 height 17
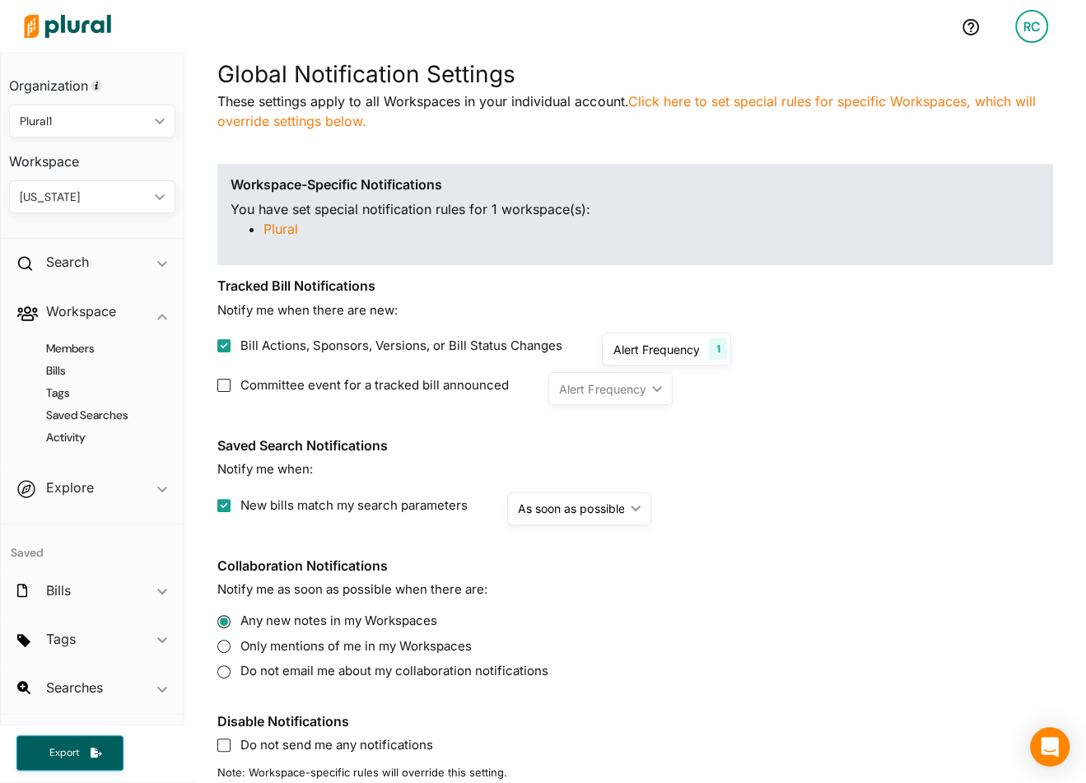
scroll to position [202, 0]
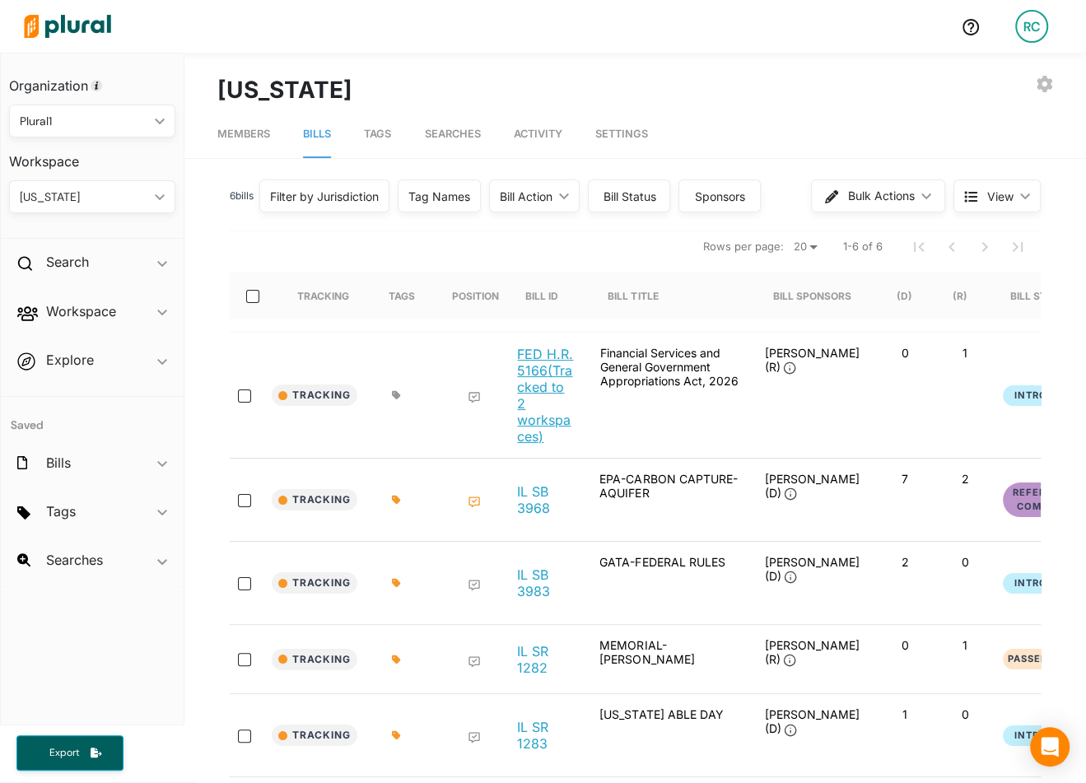
click at [534, 400] on link "FED H.R. 5166 (Tracked to 2 workspaces)" at bounding box center [545, 395] width 56 height 99
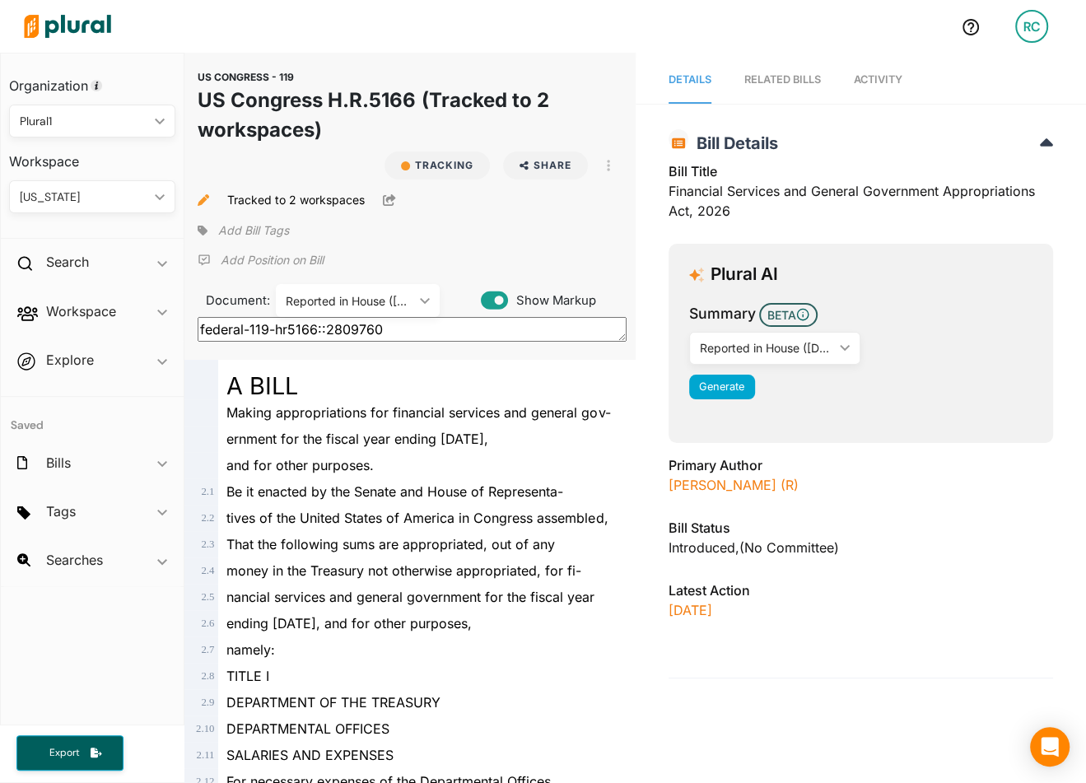
click at [894, 90] on link "Activity" at bounding box center [878, 80] width 49 height 47
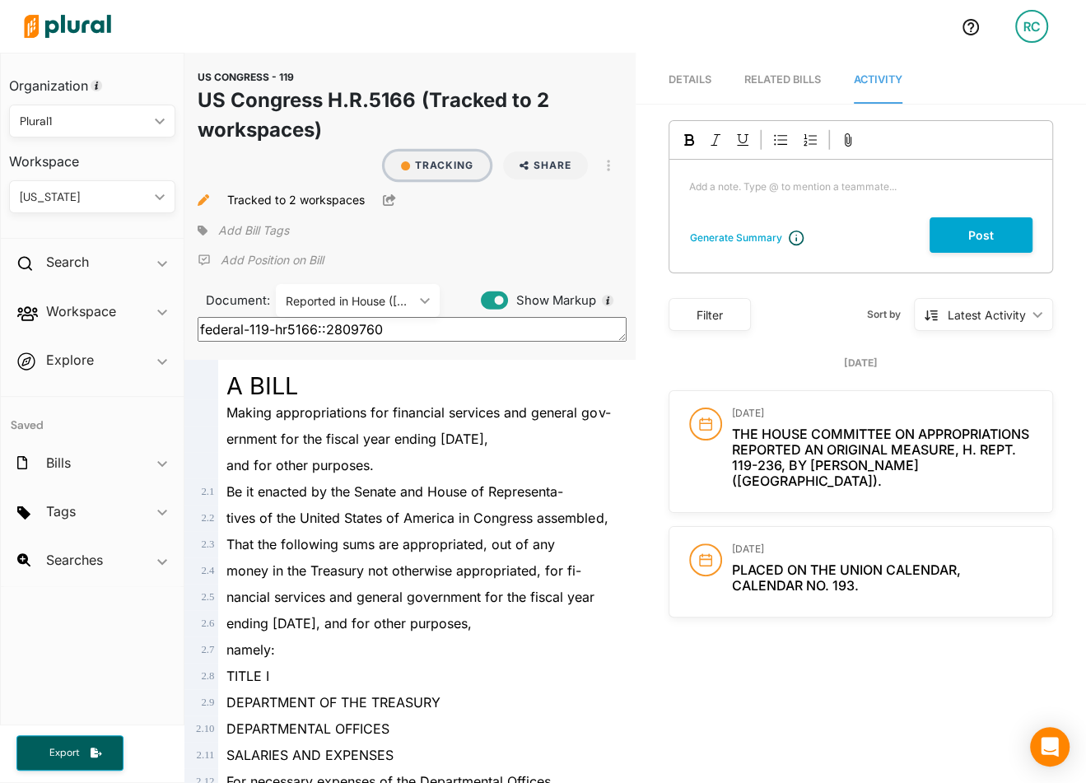
click at [440, 166] on button "Tracking" at bounding box center [437, 166] width 105 height 28
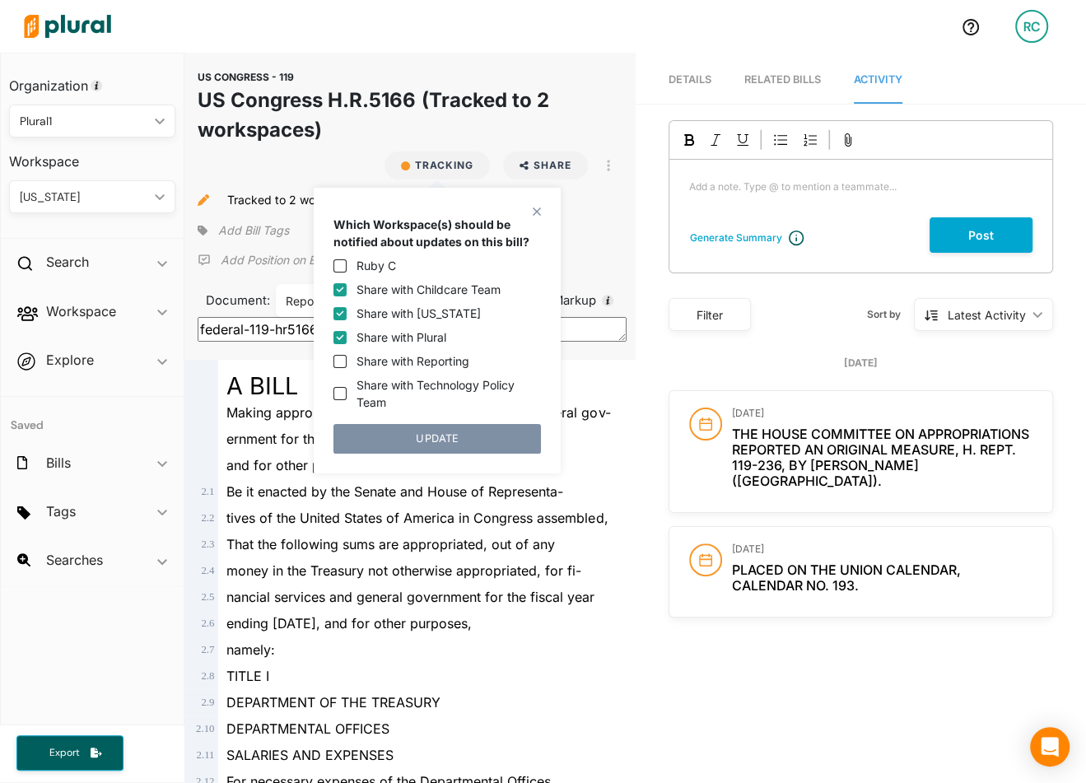
click at [631, 224] on div "US CONGRESS - 119 US Congress H.R.5166 (Tracked to 2 workspaces) Tracking Share…" at bounding box center [409, 206] width 450 height 307
